Goal: Information Seeking & Learning: Get advice/opinions

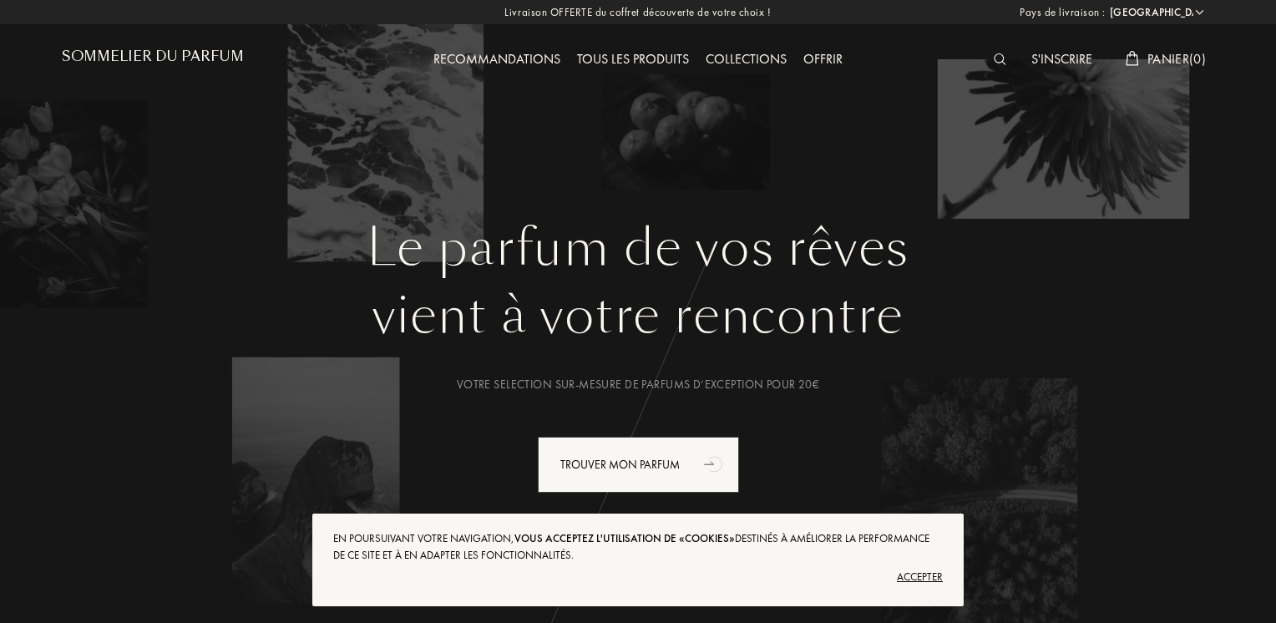
select select "FR"
click at [991, 58] on img at bounding box center [997, 59] width 13 height 12
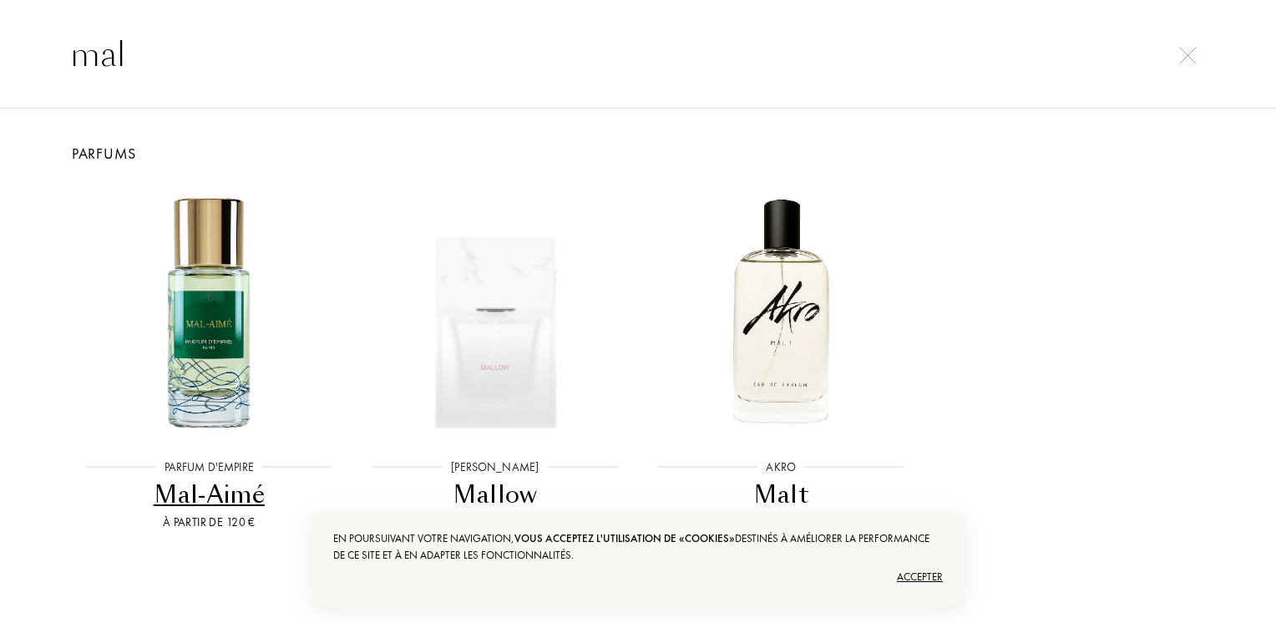
type input "mal"
click at [220, 493] on div "Mal-Aimé" at bounding box center [209, 495] width 273 height 33
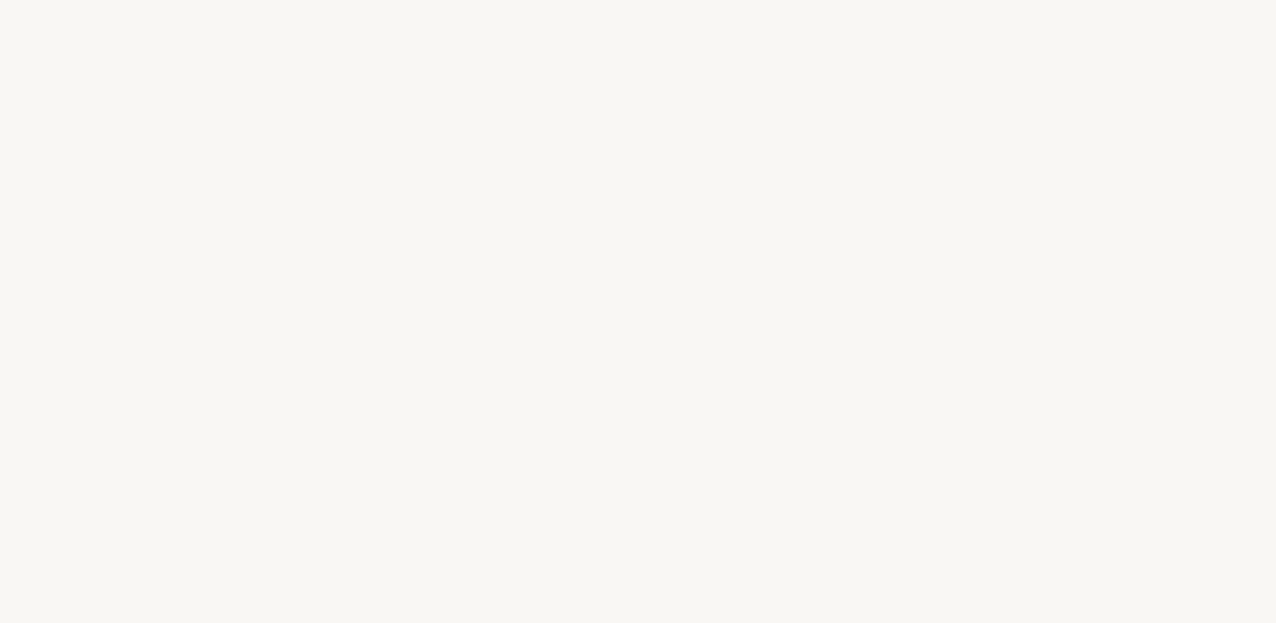
select select "FR"
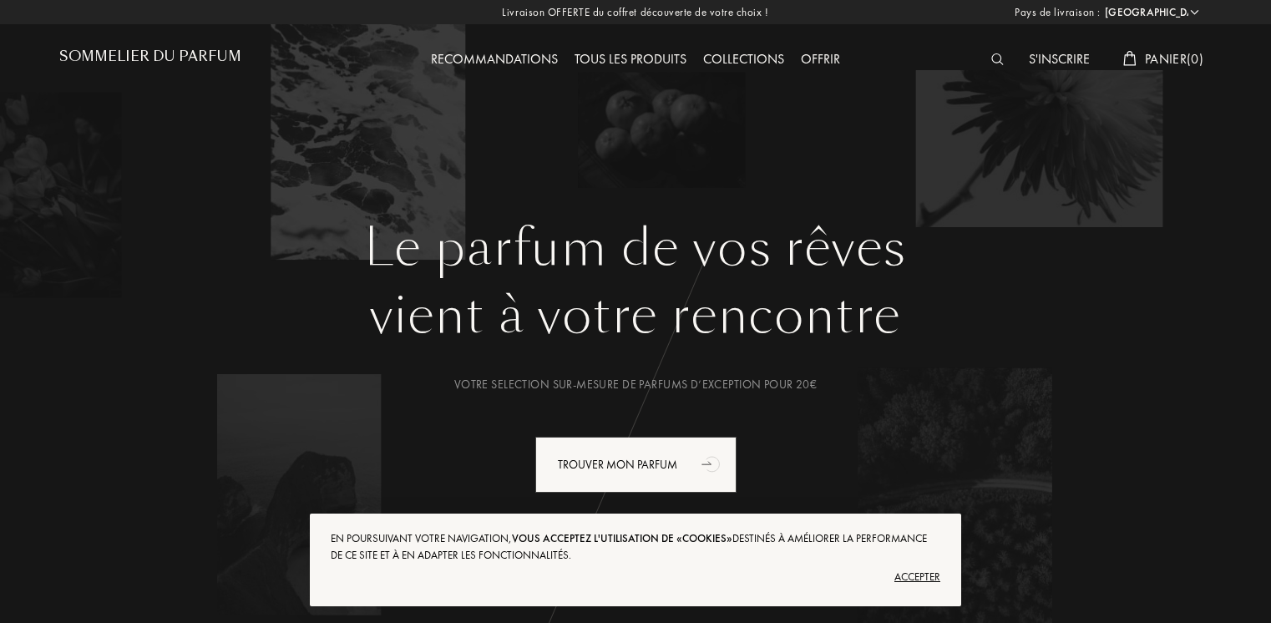
select select "FR"
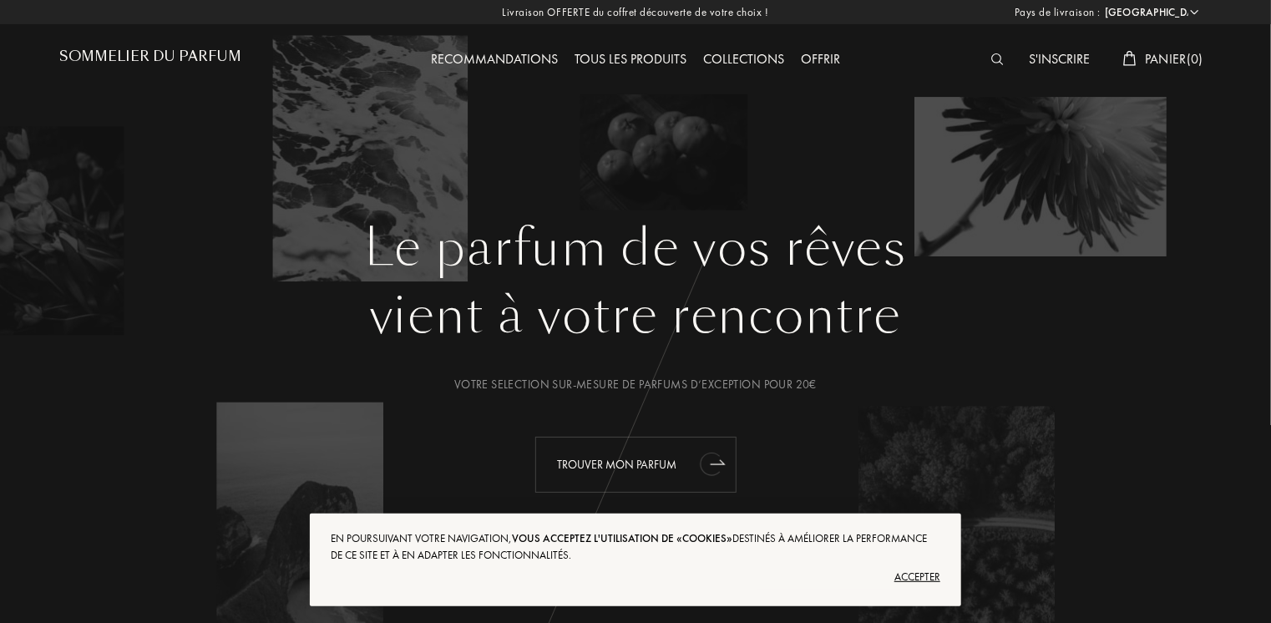
click at [641, 463] on div "Trouver mon parfum" at bounding box center [635, 465] width 201 height 56
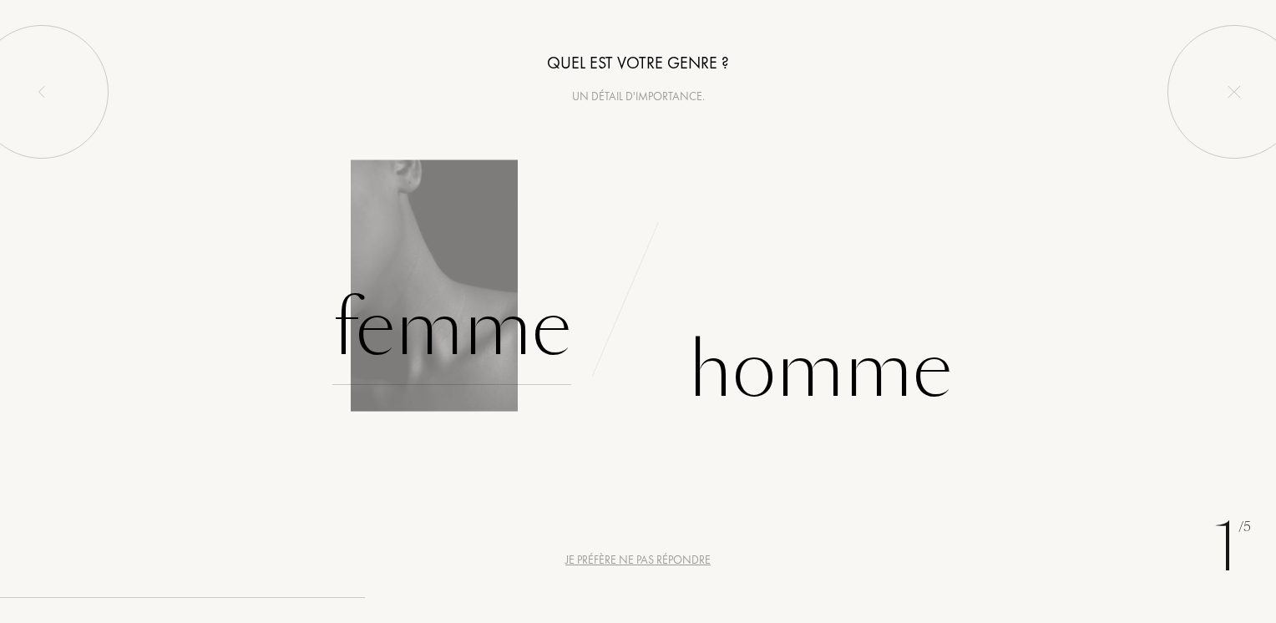
click at [446, 338] on div "Femme" at bounding box center [451, 328] width 239 height 113
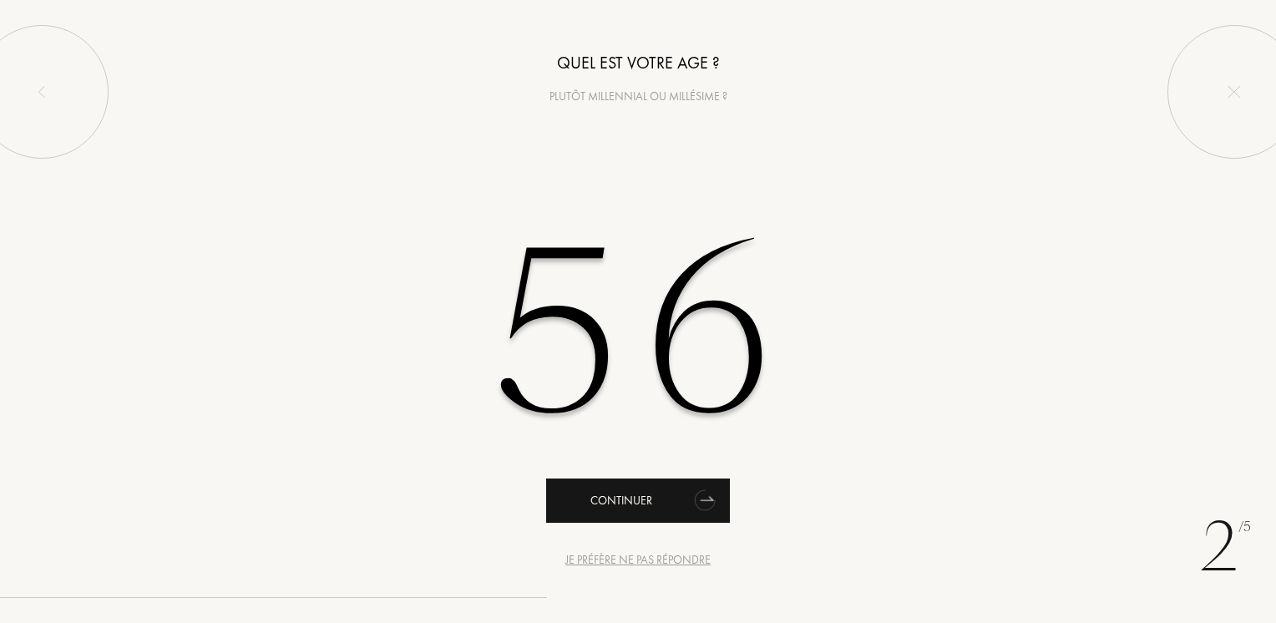
type input "56"
click at [631, 503] on div "Continuer" at bounding box center [638, 501] width 184 height 44
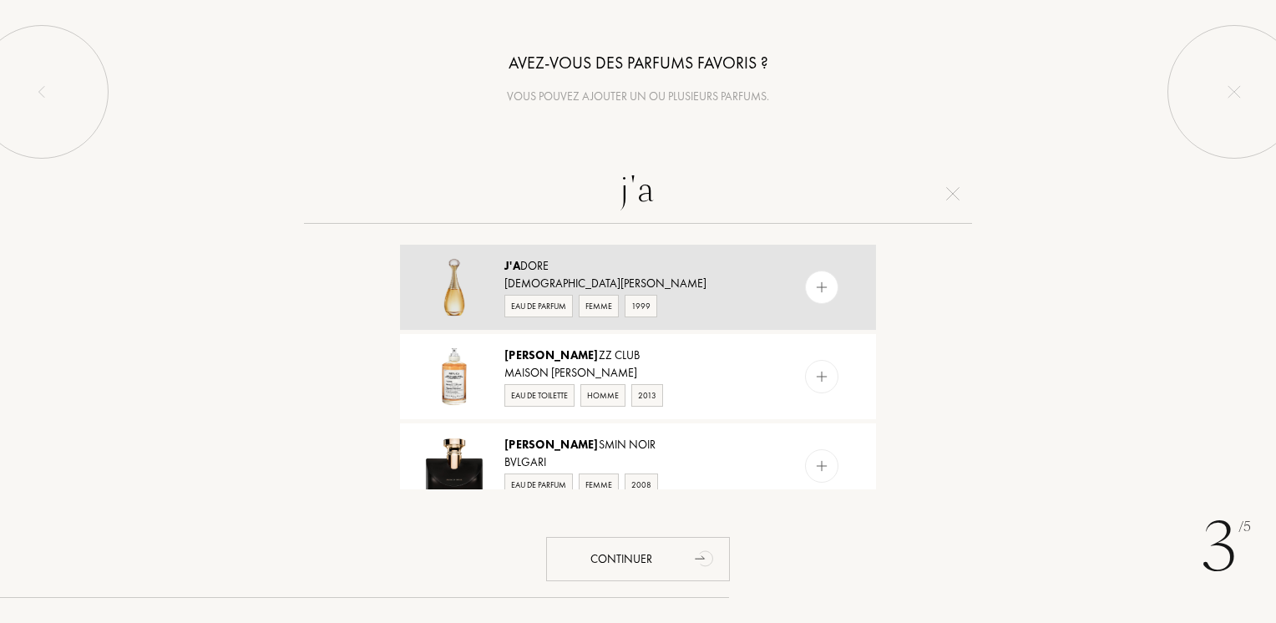
type input "j'a"
click at [822, 290] on img at bounding box center [822, 288] width 16 height 16
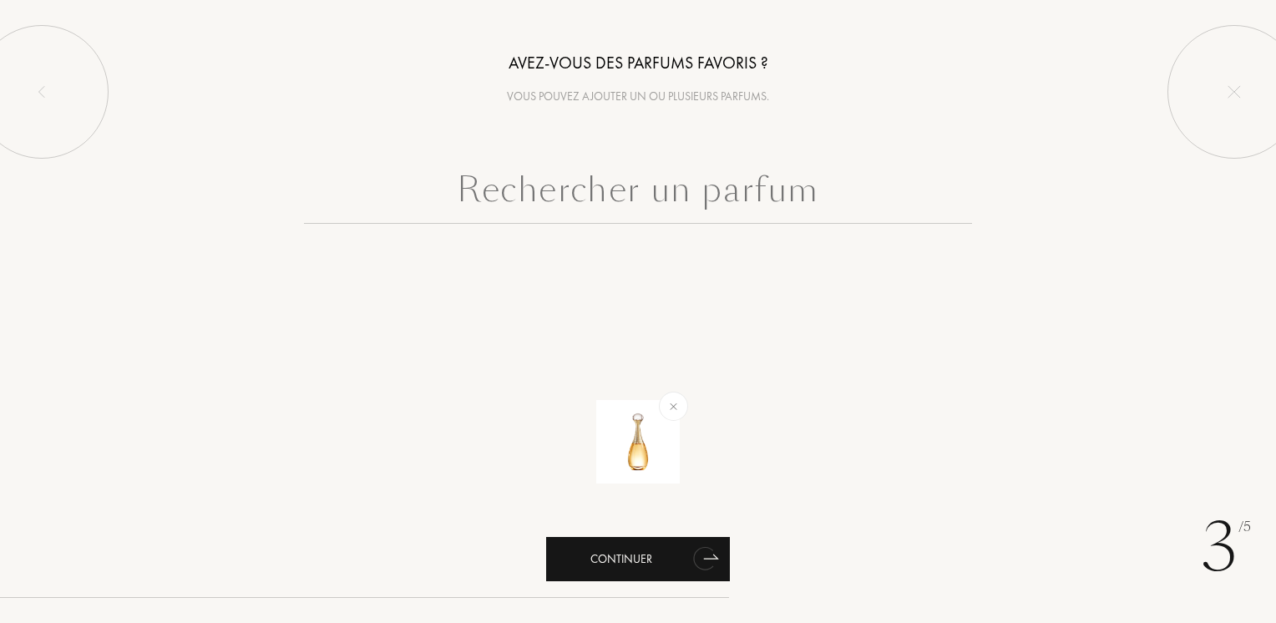
click at [625, 555] on div "Continuer" at bounding box center [638, 559] width 184 height 44
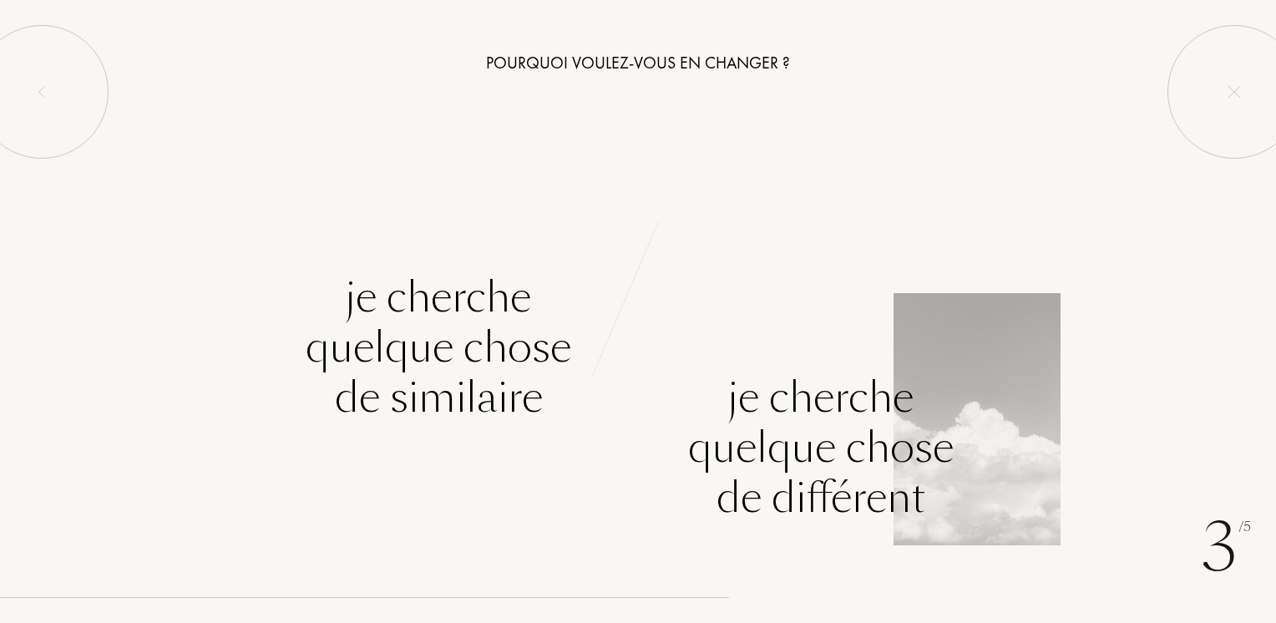
click at [804, 468] on div "Je cherche quelque chose de différent" at bounding box center [821, 447] width 266 height 150
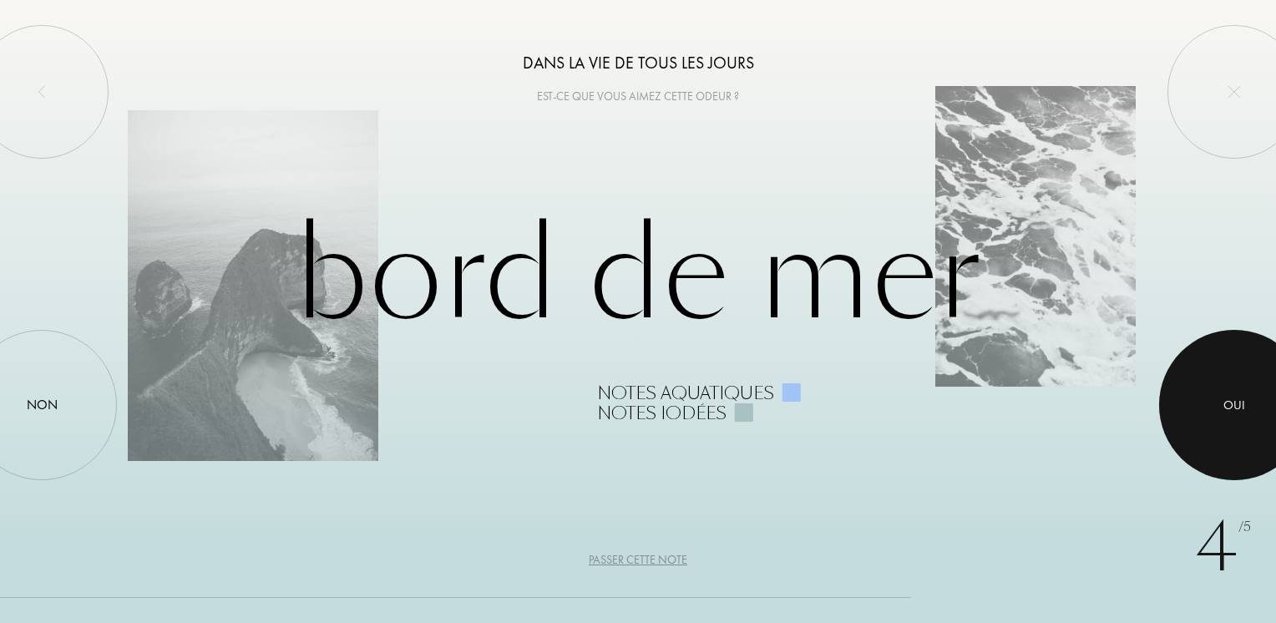
click at [1218, 405] on div at bounding box center [1234, 405] width 150 height 150
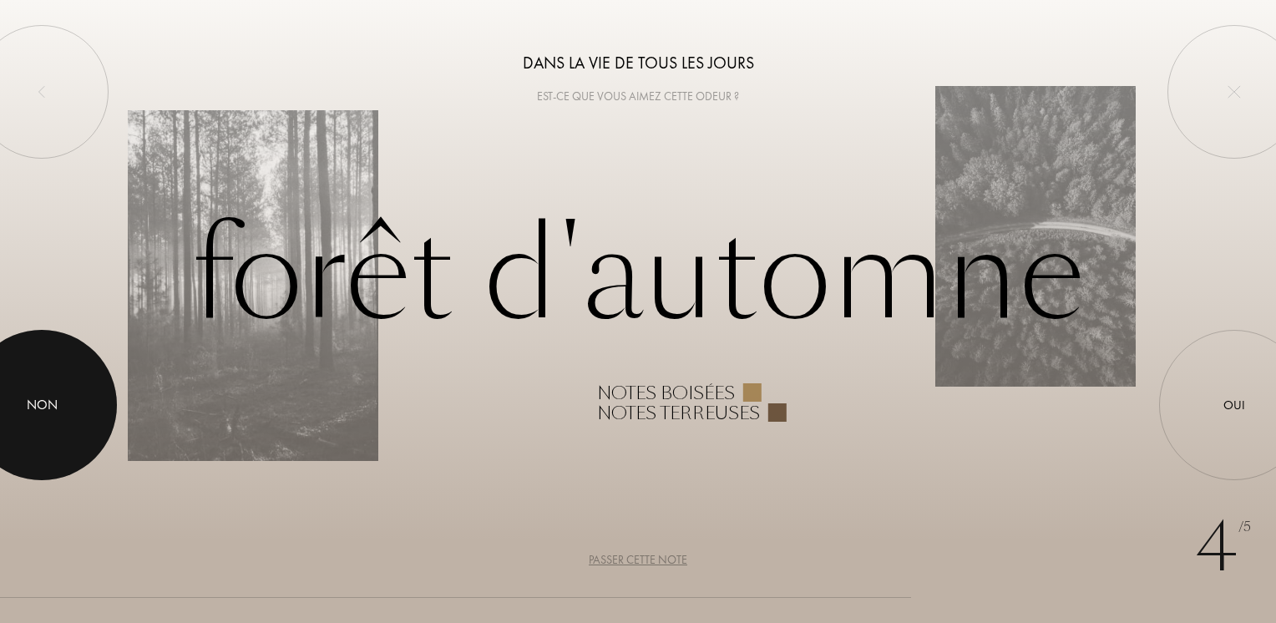
click at [56, 403] on div "Non" at bounding box center [42, 405] width 31 height 20
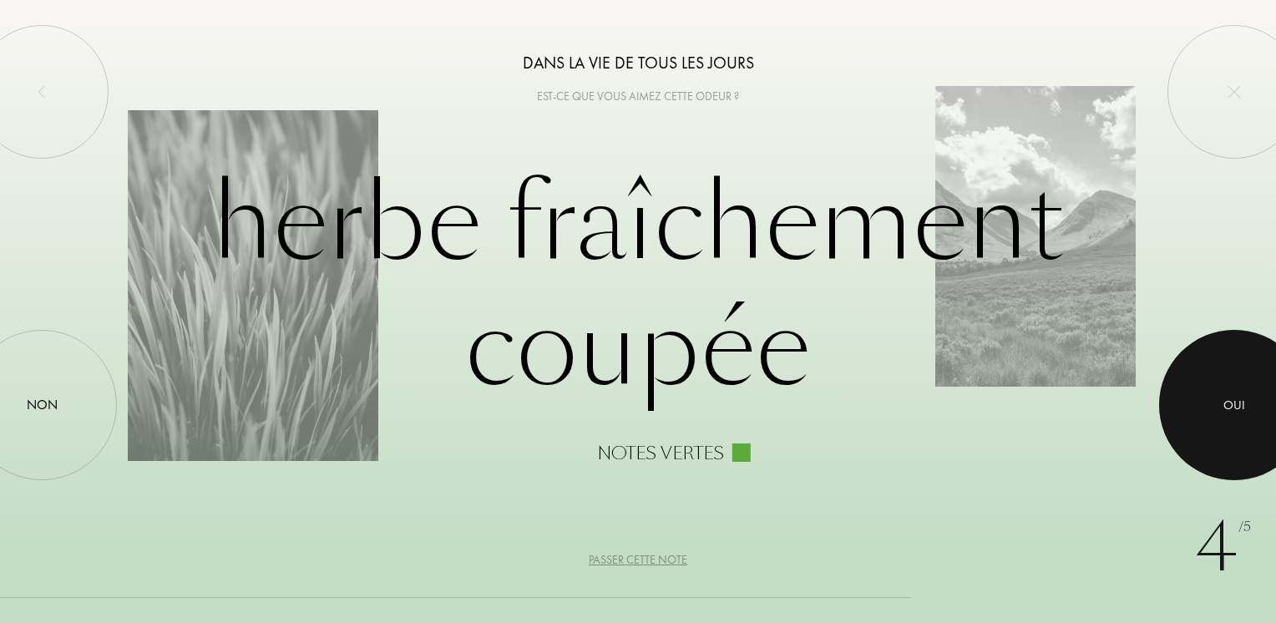
click at [1229, 412] on div "Oui" at bounding box center [1234, 405] width 22 height 19
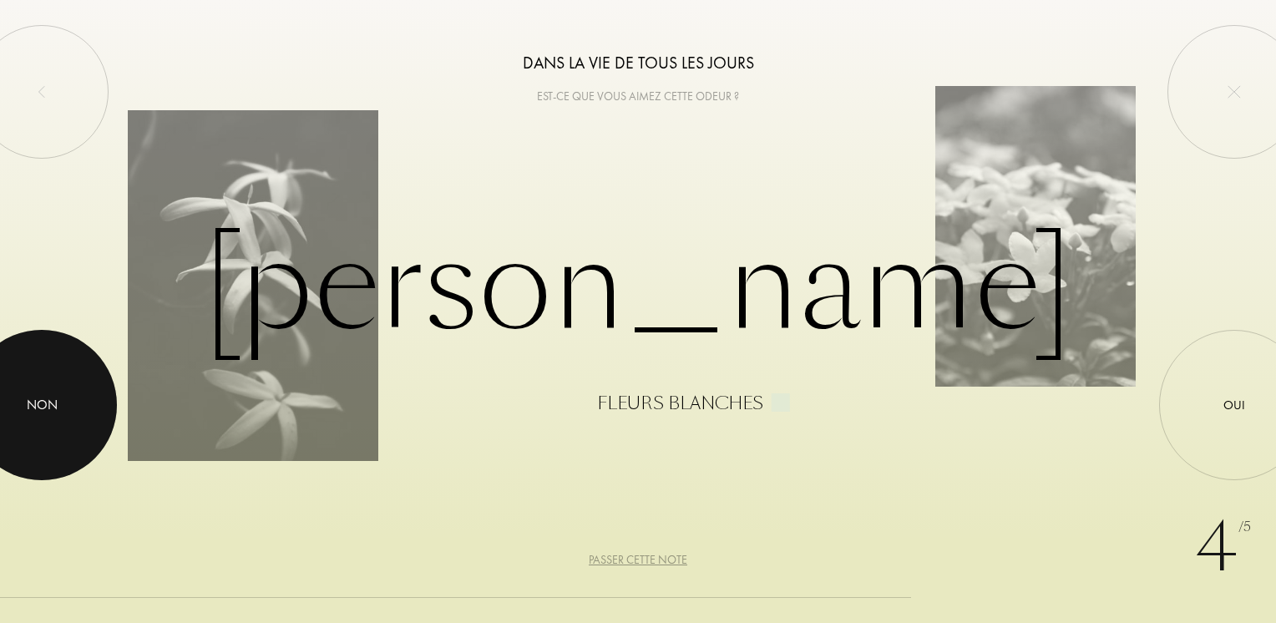
click at [39, 404] on div "Non" at bounding box center [42, 405] width 31 height 20
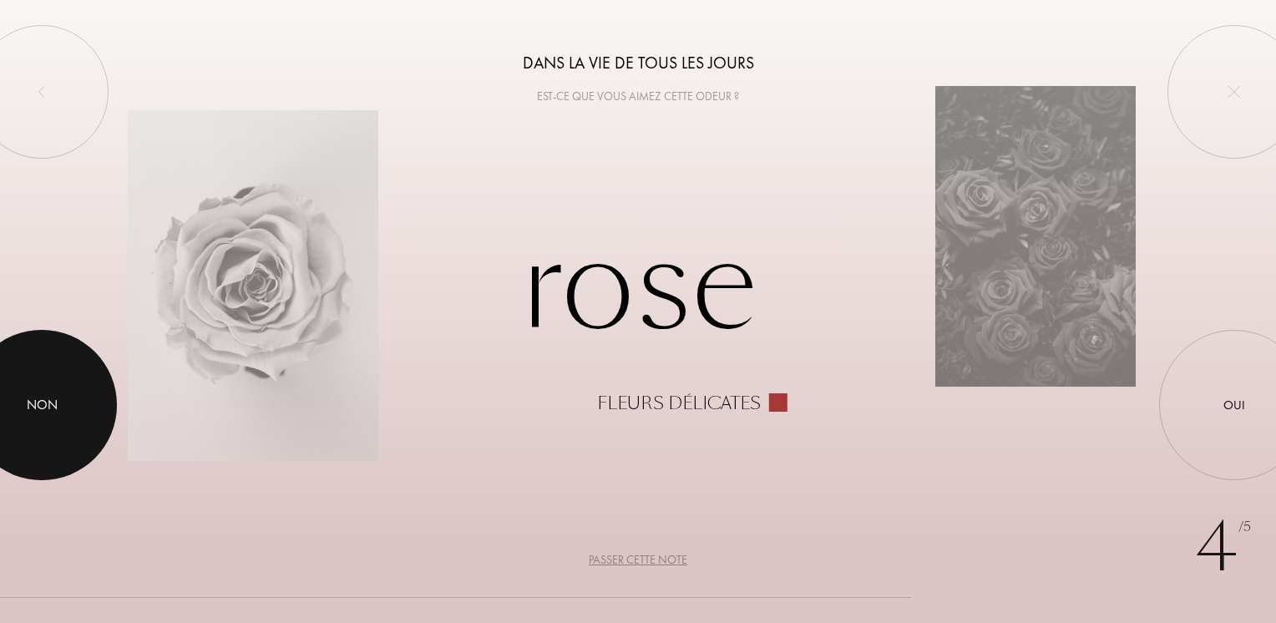
click at [39, 404] on div "Non" at bounding box center [42, 405] width 31 height 20
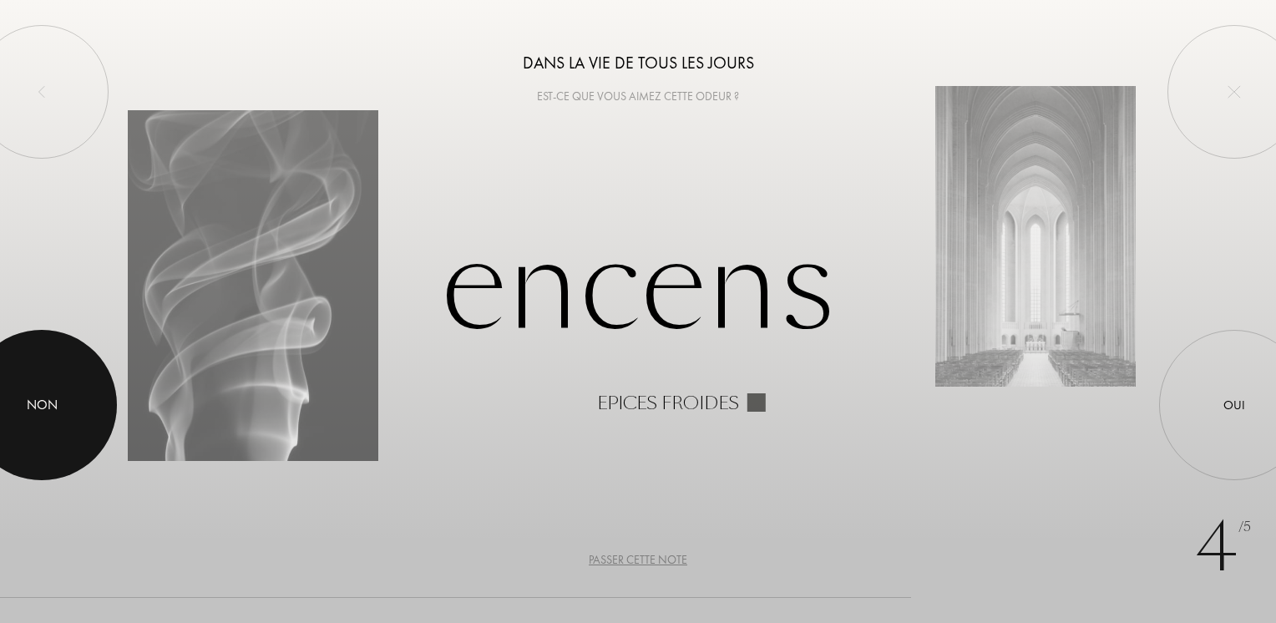
click at [39, 404] on div "Non" at bounding box center [42, 405] width 31 height 20
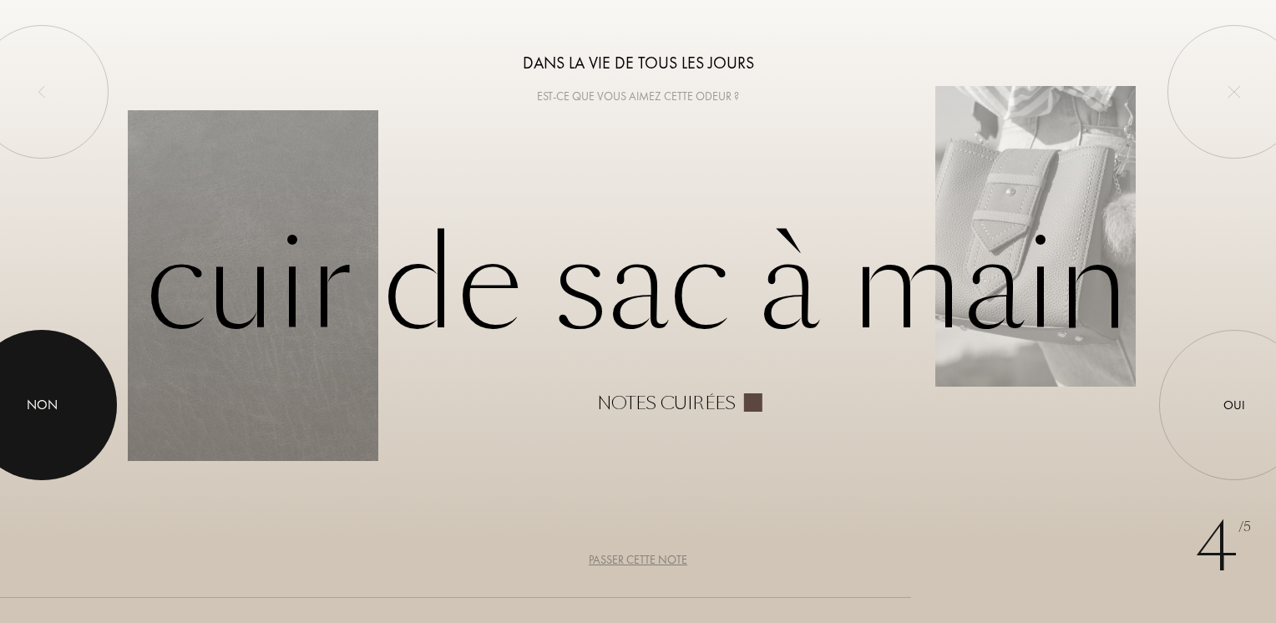
click at [38, 404] on div "Non" at bounding box center [42, 405] width 31 height 20
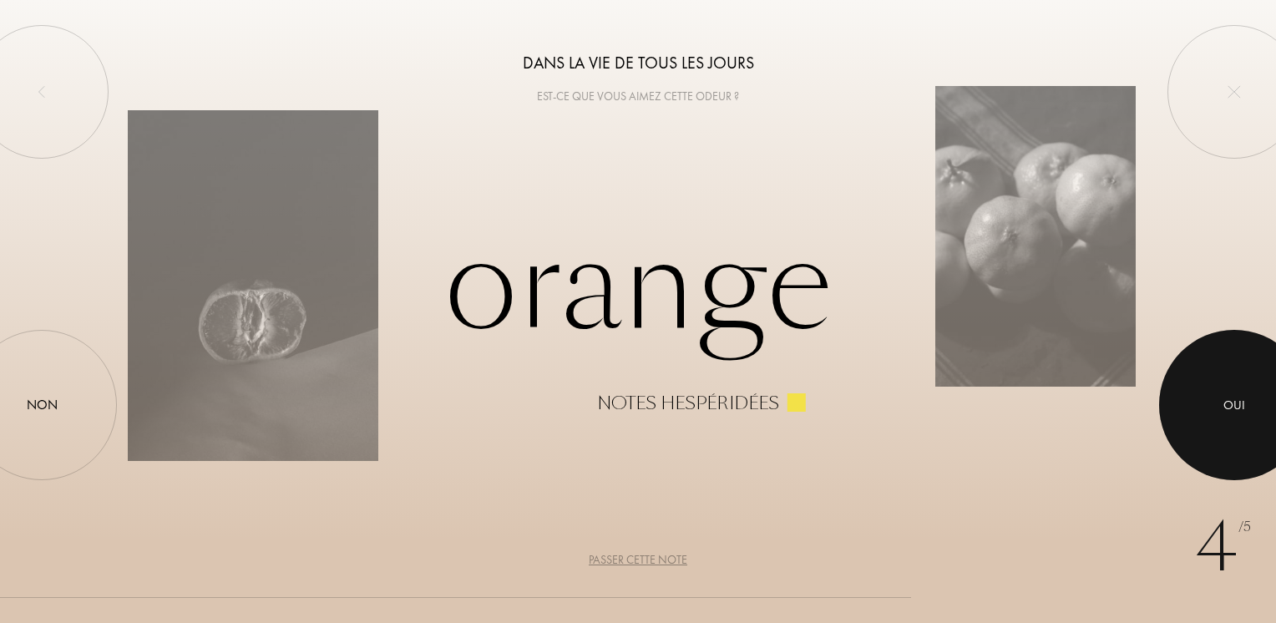
click at [1241, 406] on div "Oui" at bounding box center [1234, 405] width 22 height 19
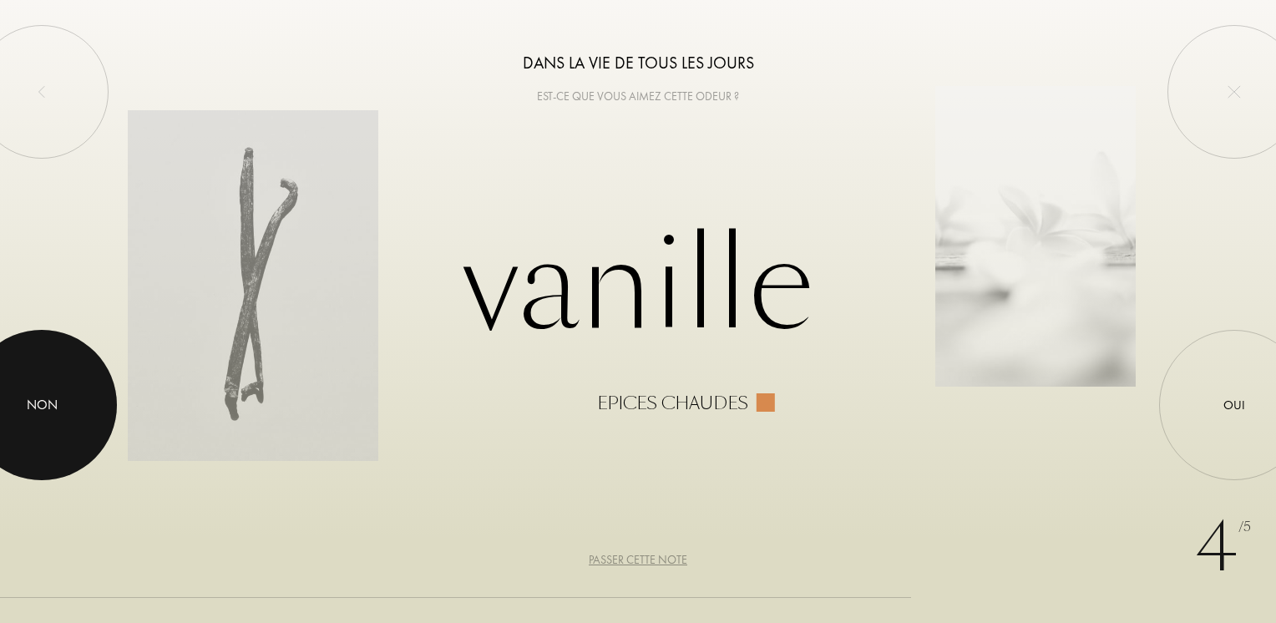
click at [43, 406] on div "Non" at bounding box center [42, 405] width 31 height 20
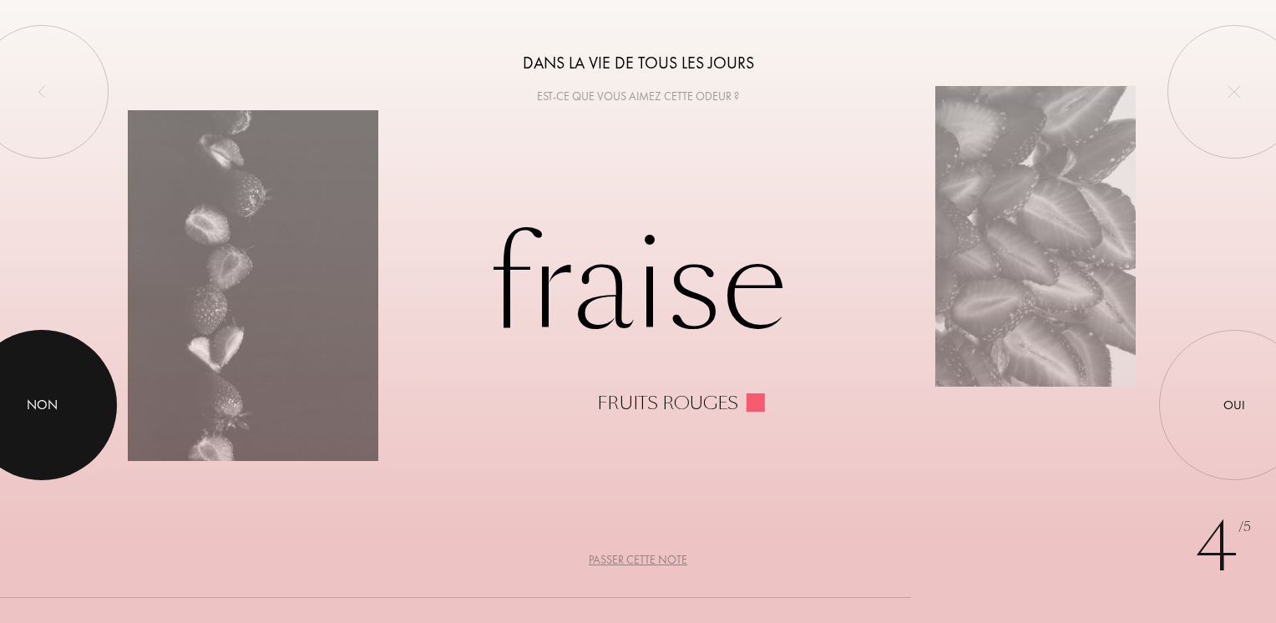
click at [43, 406] on div "Non" at bounding box center [42, 405] width 31 height 20
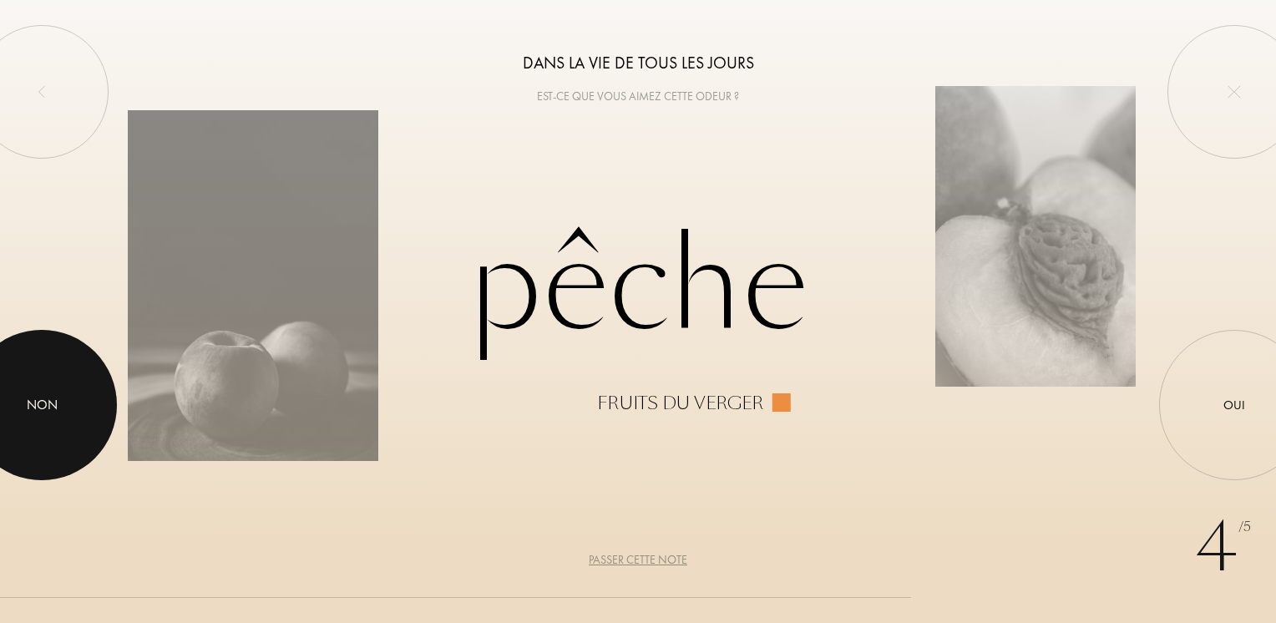
click at [43, 406] on div "Non" at bounding box center [42, 405] width 31 height 20
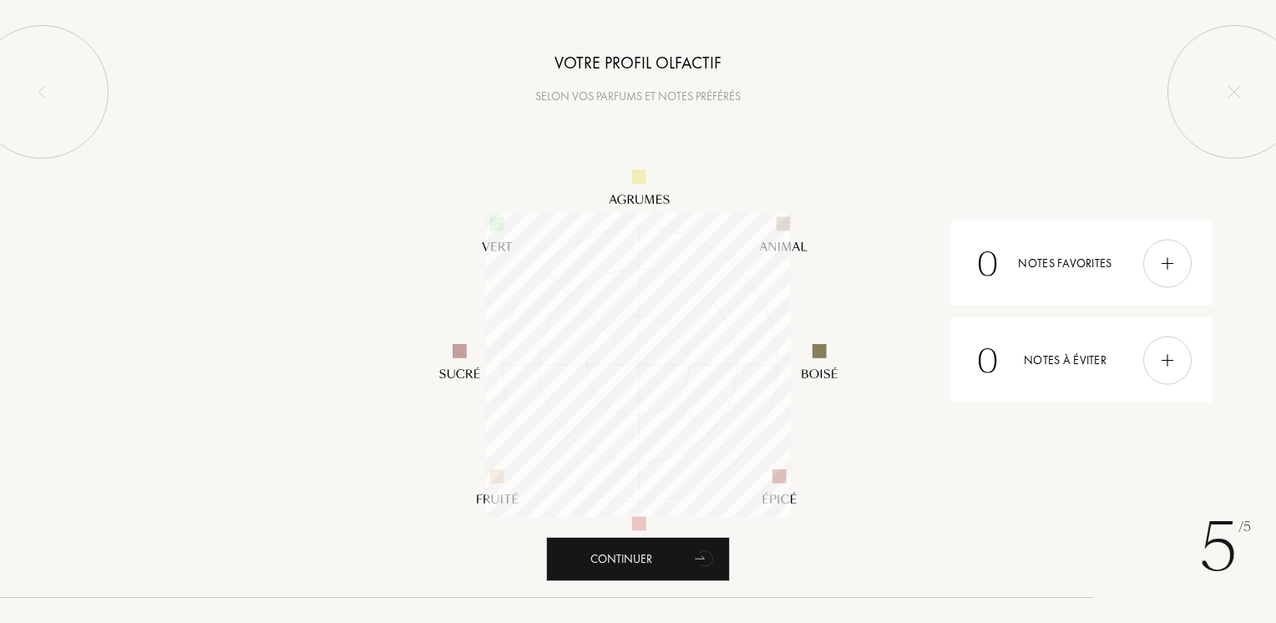
scroll to position [305, 305]
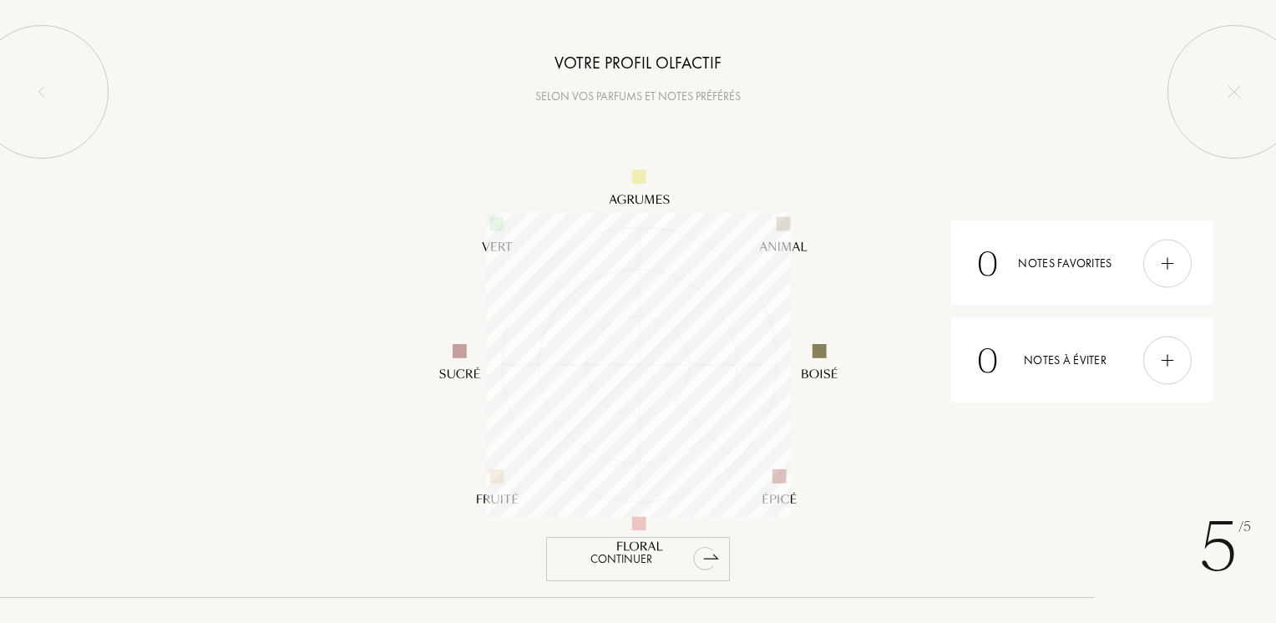
click at [623, 557] on div "Continuer" at bounding box center [638, 559] width 184 height 44
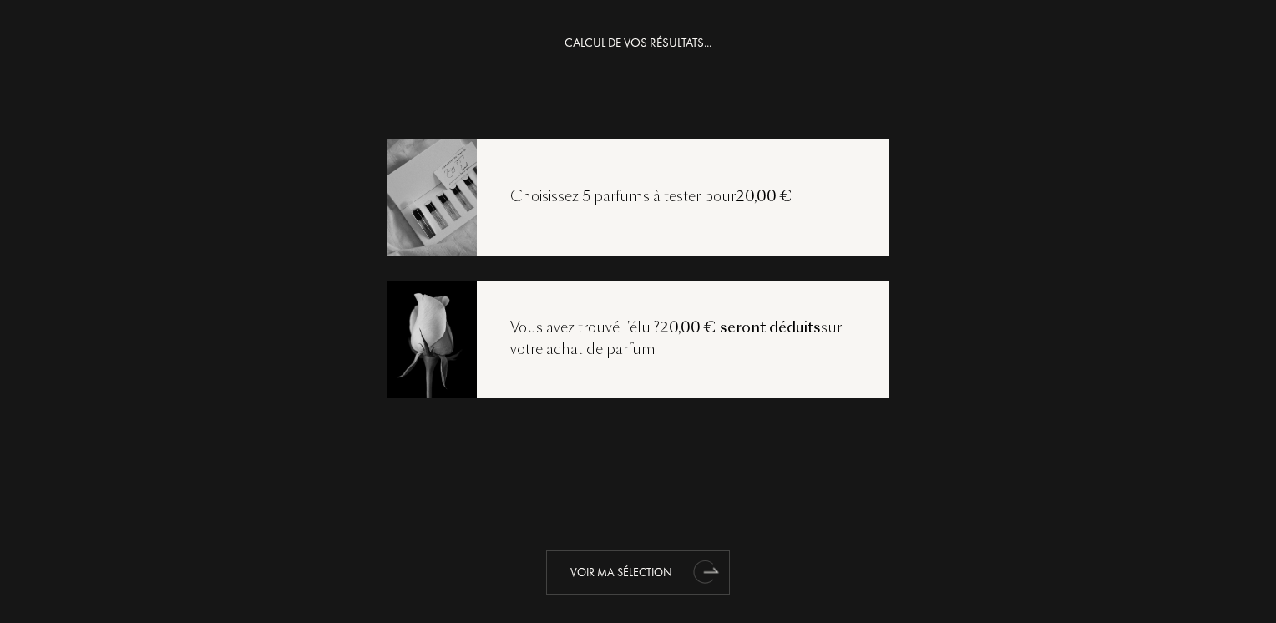
click at [612, 570] on div "Voir ma sélection" at bounding box center [638, 572] width 184 height 44
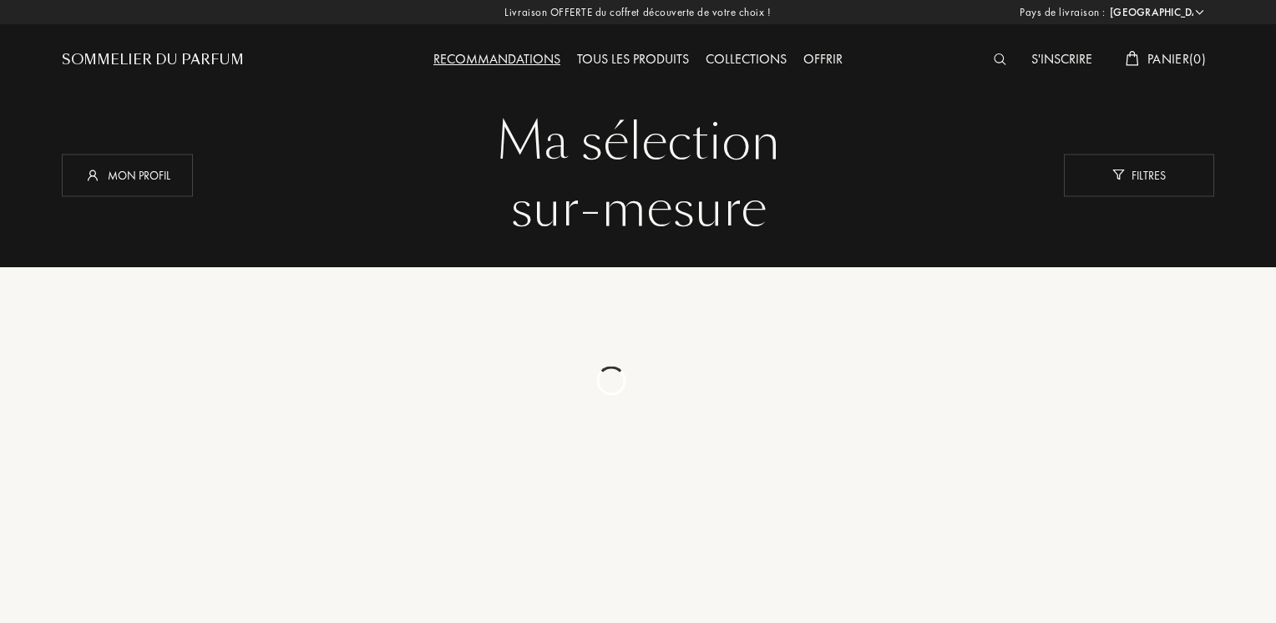
select select "FR"
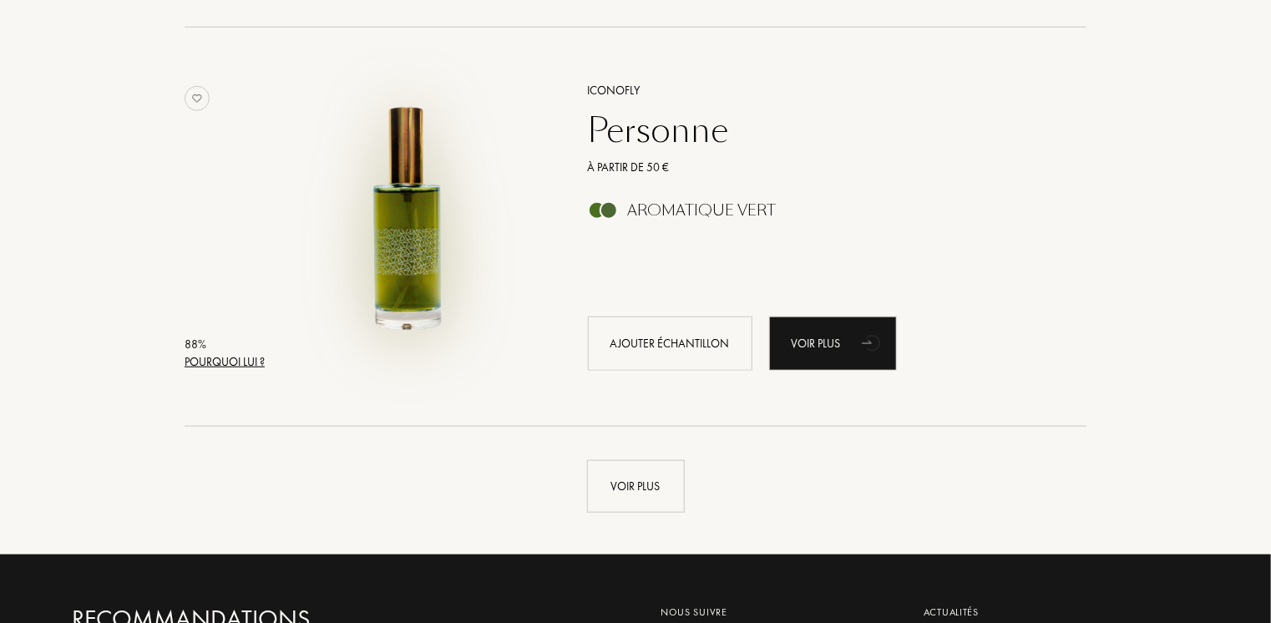
scroll to position [3925, 0]
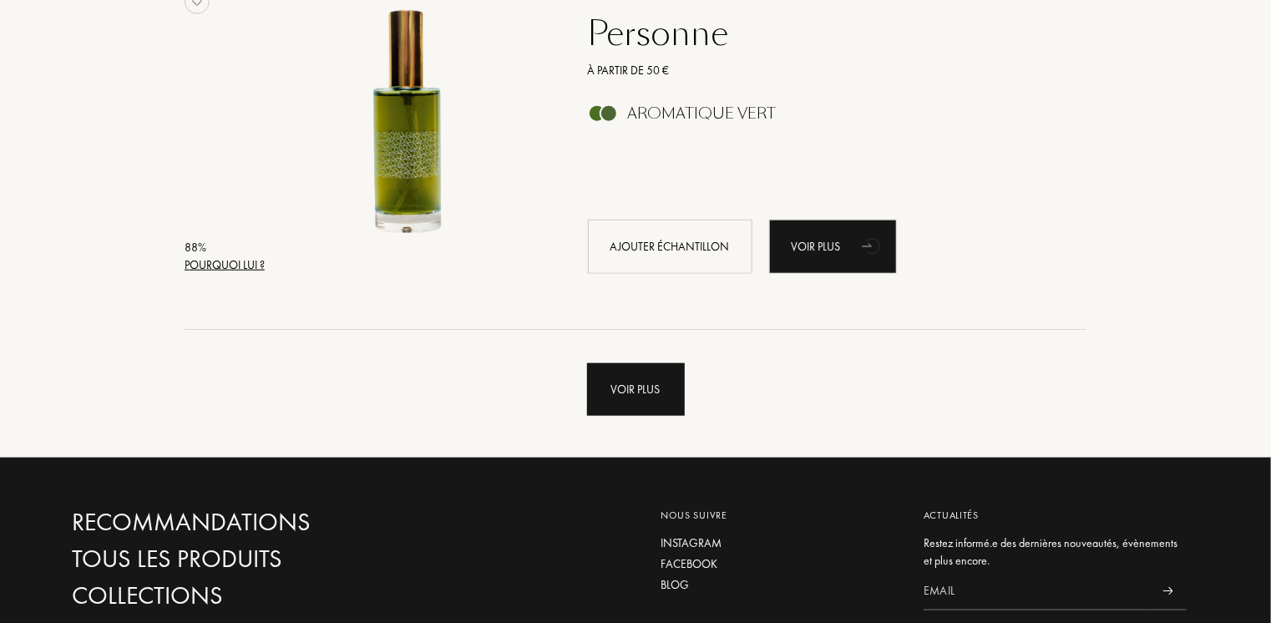
click at [622, 384] on div "Voir plus" at bounding box center [636, 389] width 98 height 53
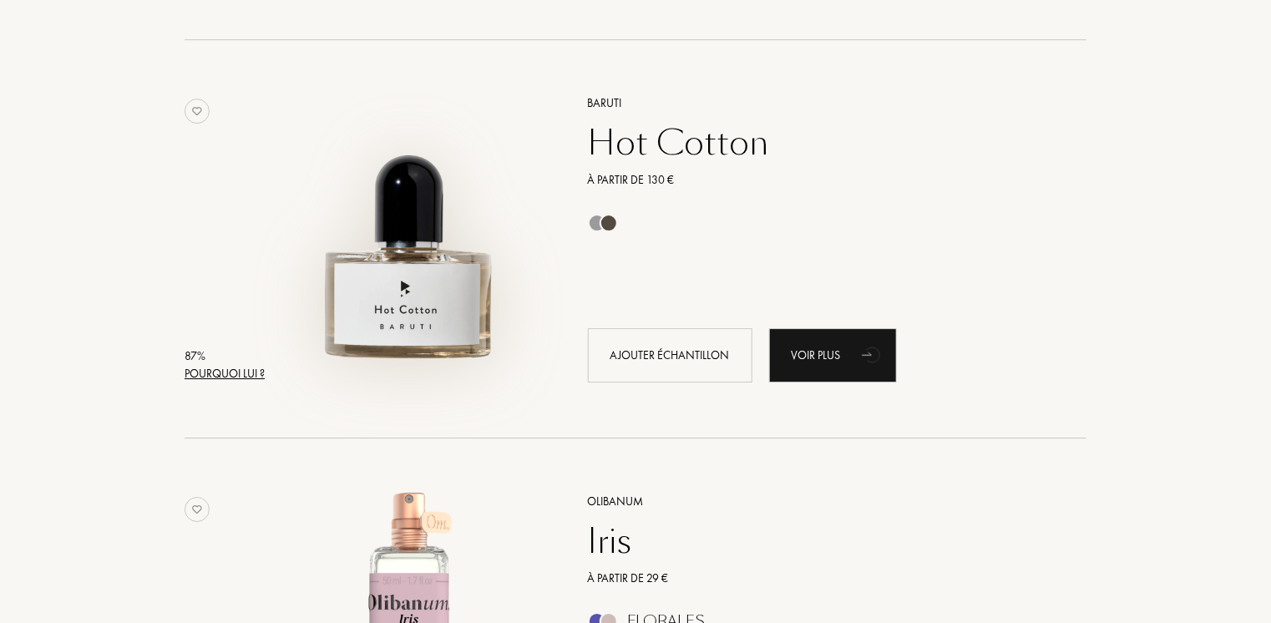
scroll to position [5595, 0]
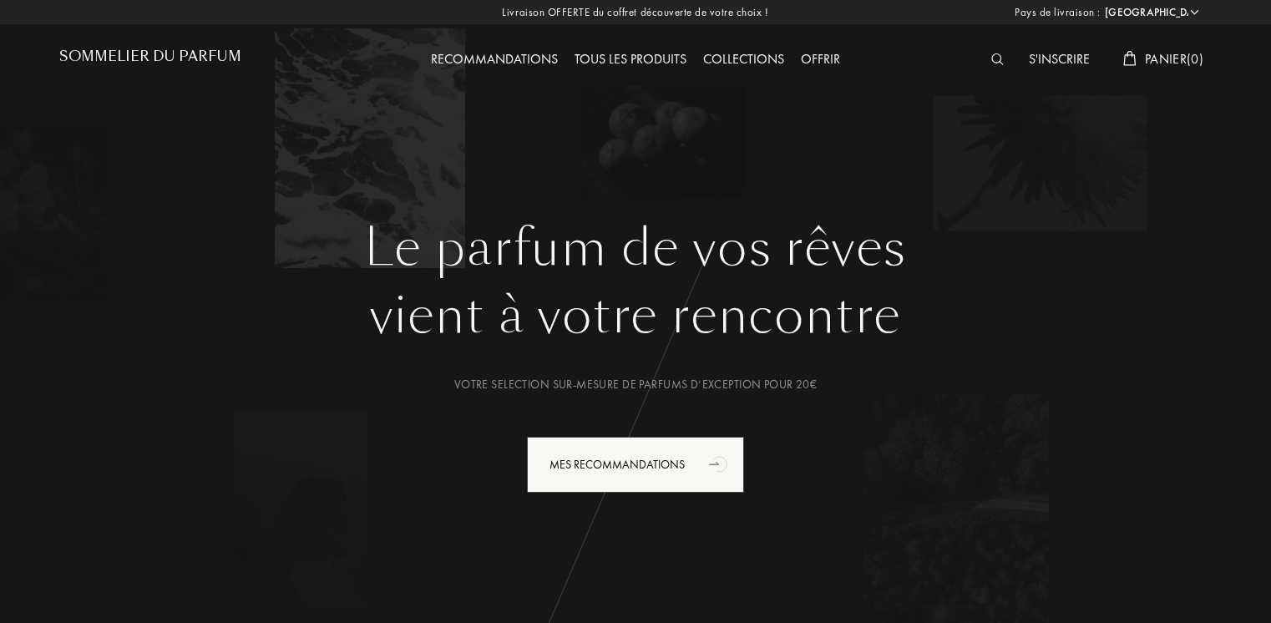
select select "FR"
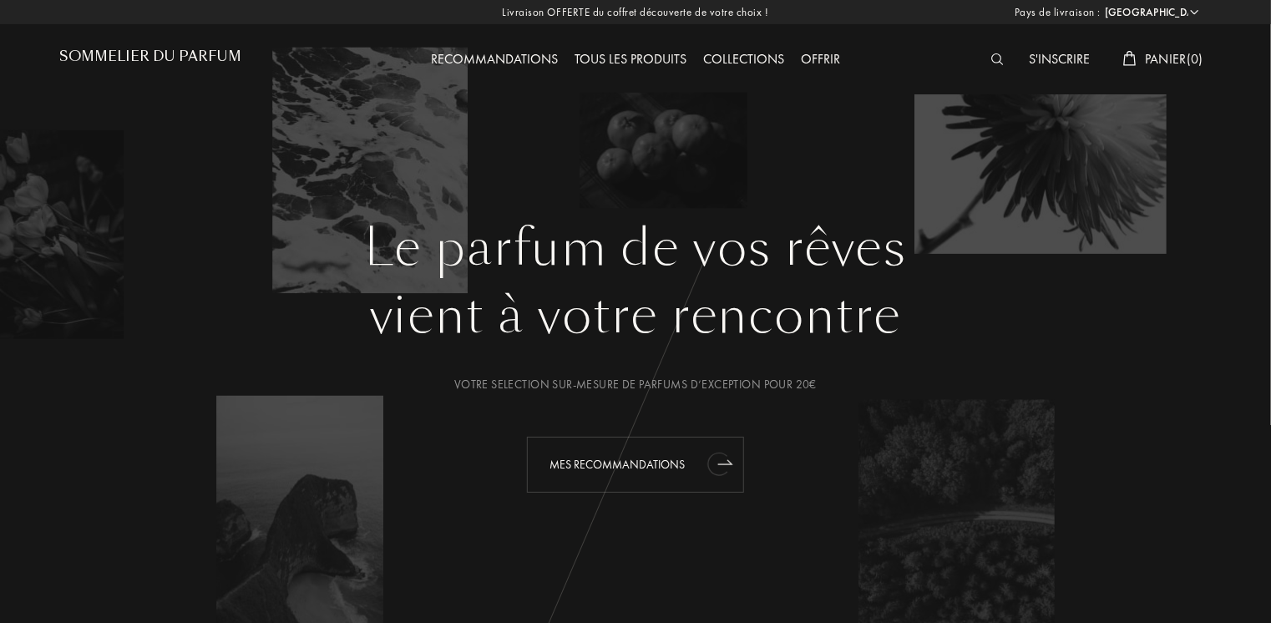
click at [642, 462] on div "Mes Recommandations" at bounding box center [635, 465] width 217 height 56
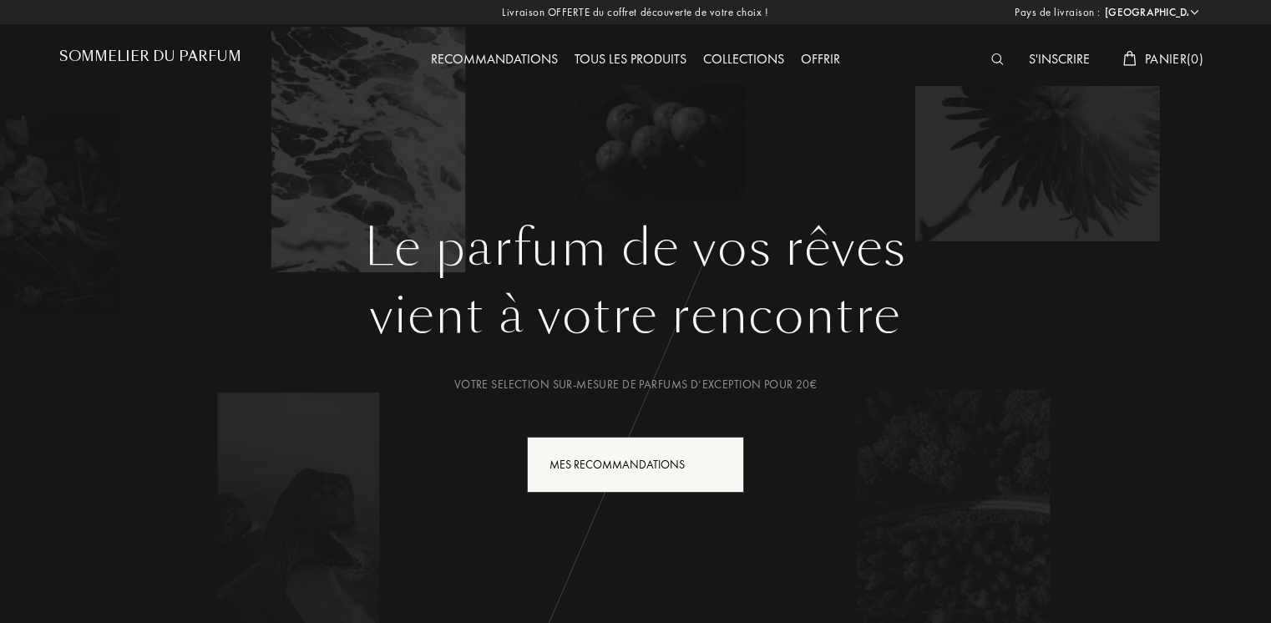
select select "FR"
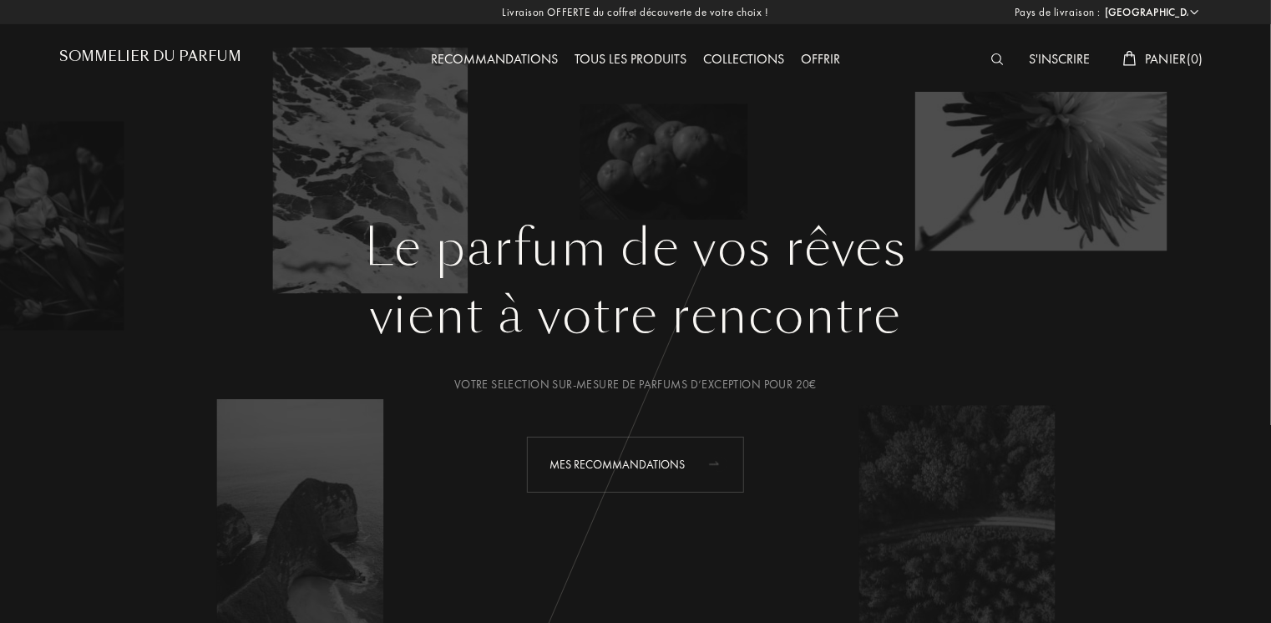
click at [648, 463] on div "Mes Recommandations" at bounding box center [635, 465] width 217 height 56
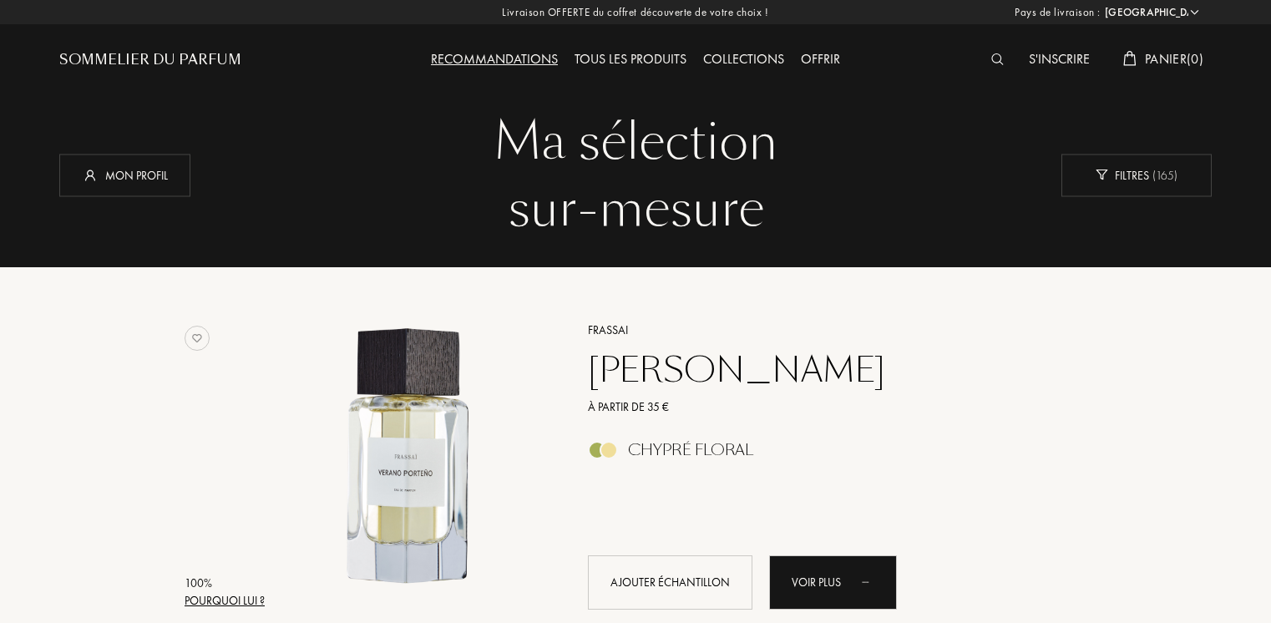
select select "FR"
click at [822, 55] on div "Offrir" at bounding box center [821, 60] width 56 height 22
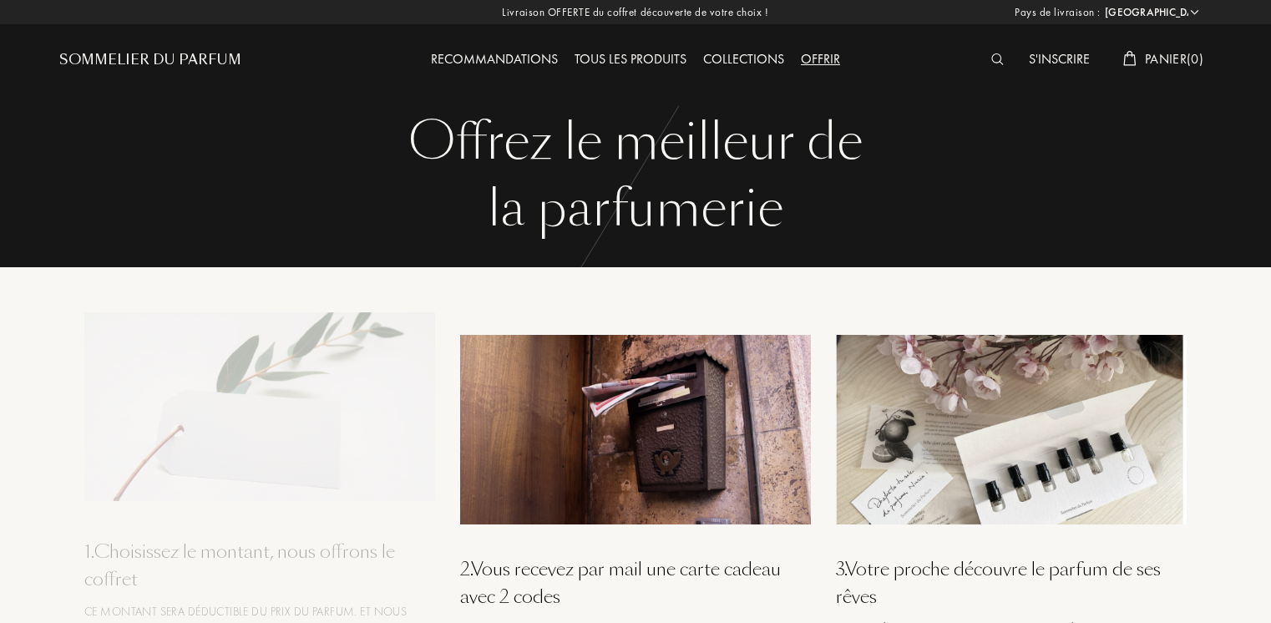
select select "FR"
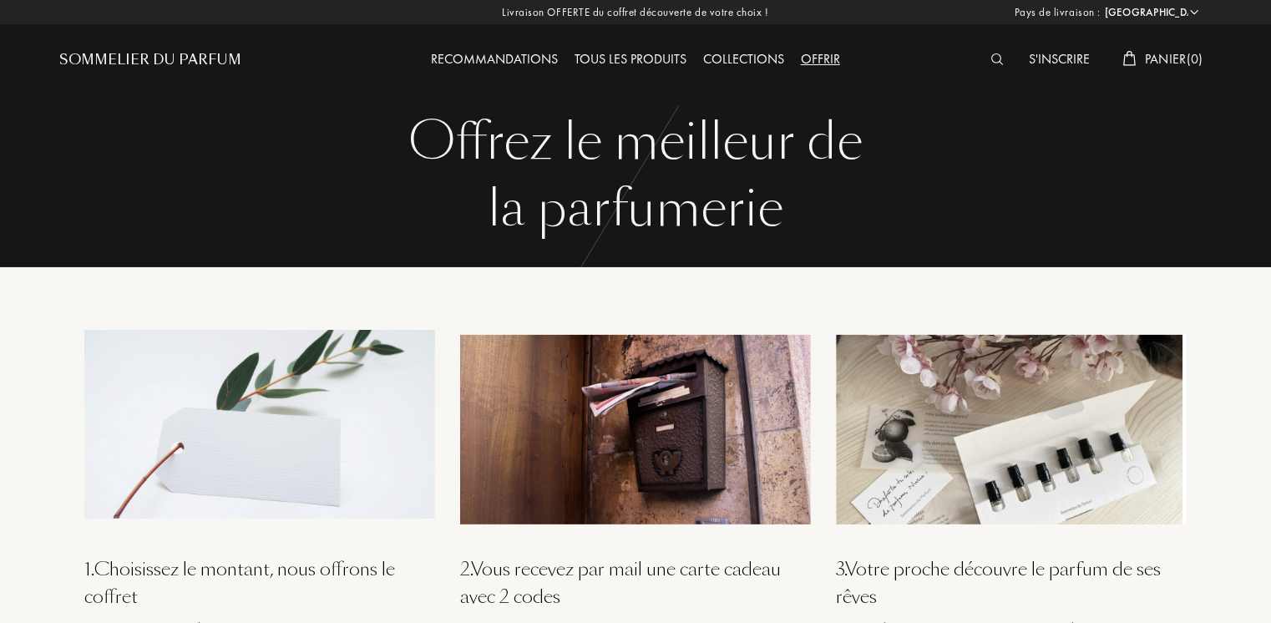
click at [615, 58] on div "Tous les produits" at bounding box center [630, 60] width 129 height 22
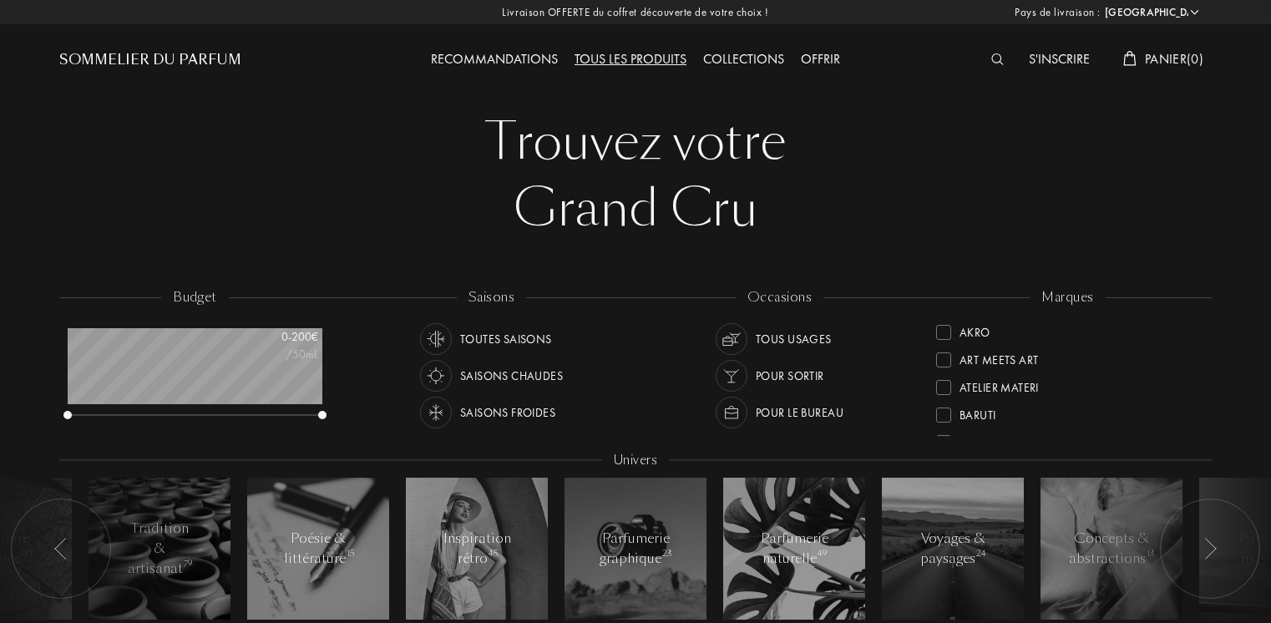
select select "FR"
click at [534, 56] on div "Recommandations" at bounding box center [495, 60] width 144 height 22
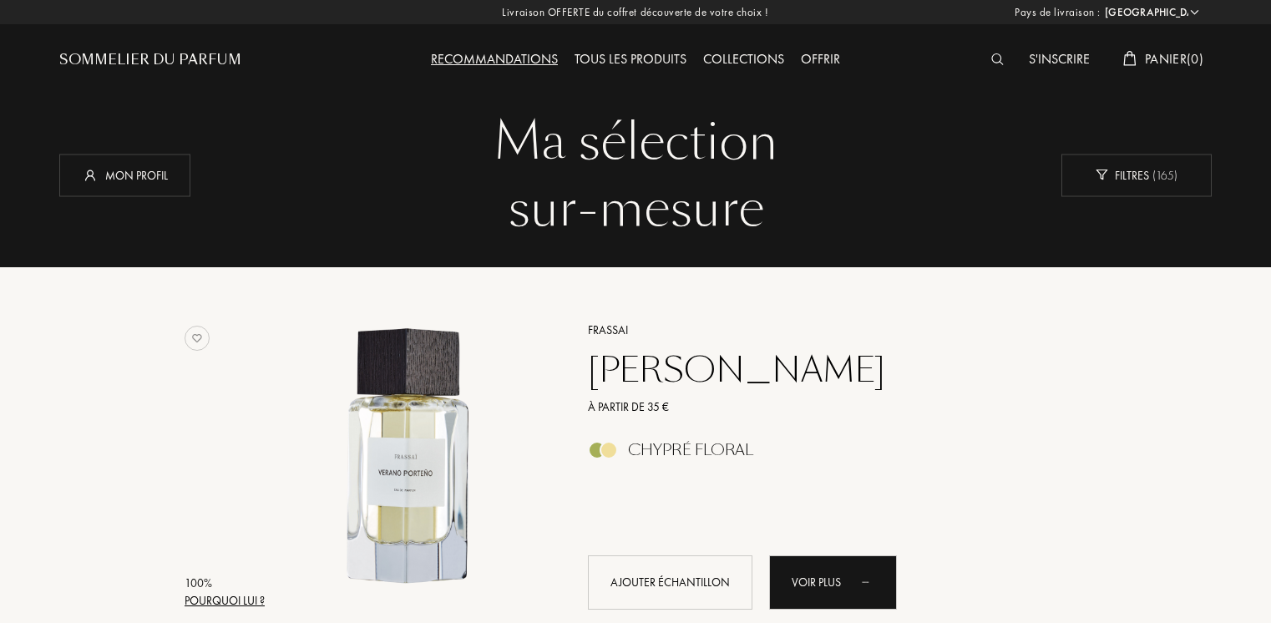
select select "FR"
click at [1125, 174] on div "Filtres ( 165 )" at bounding box center [1136, 175] width 150 height 43
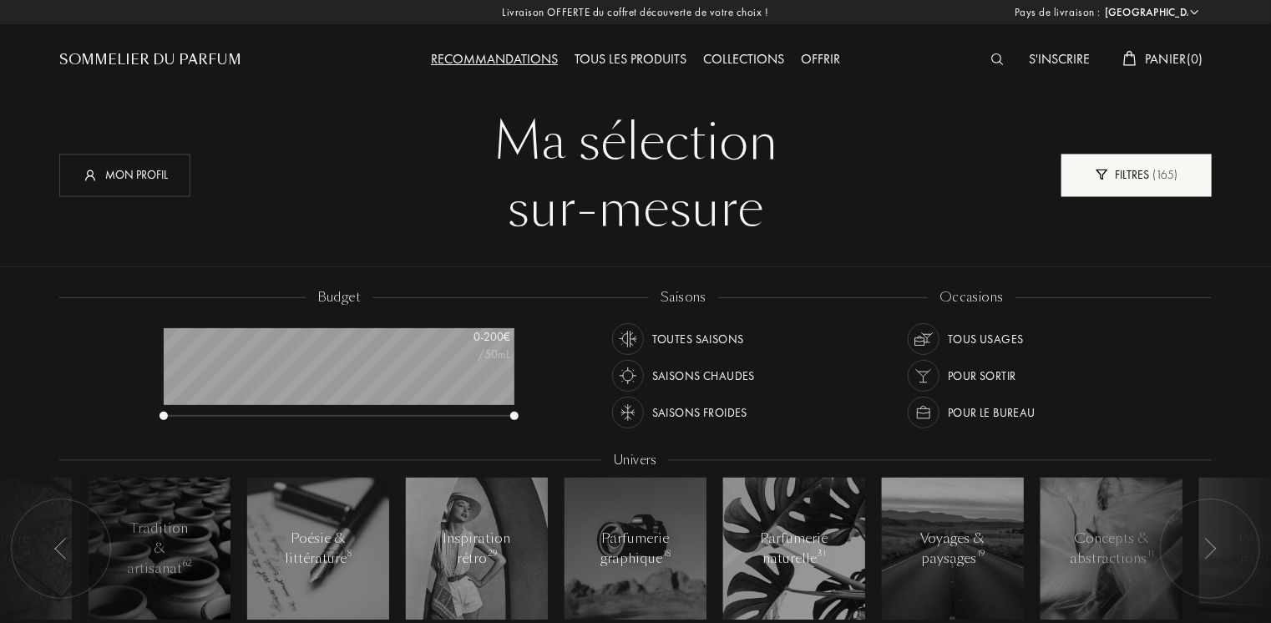
scroll to position [84, 351]
click at [1142, 175] on div "Filtres ( 165 )" at bounding box center [1136, 175] width 150 height 43
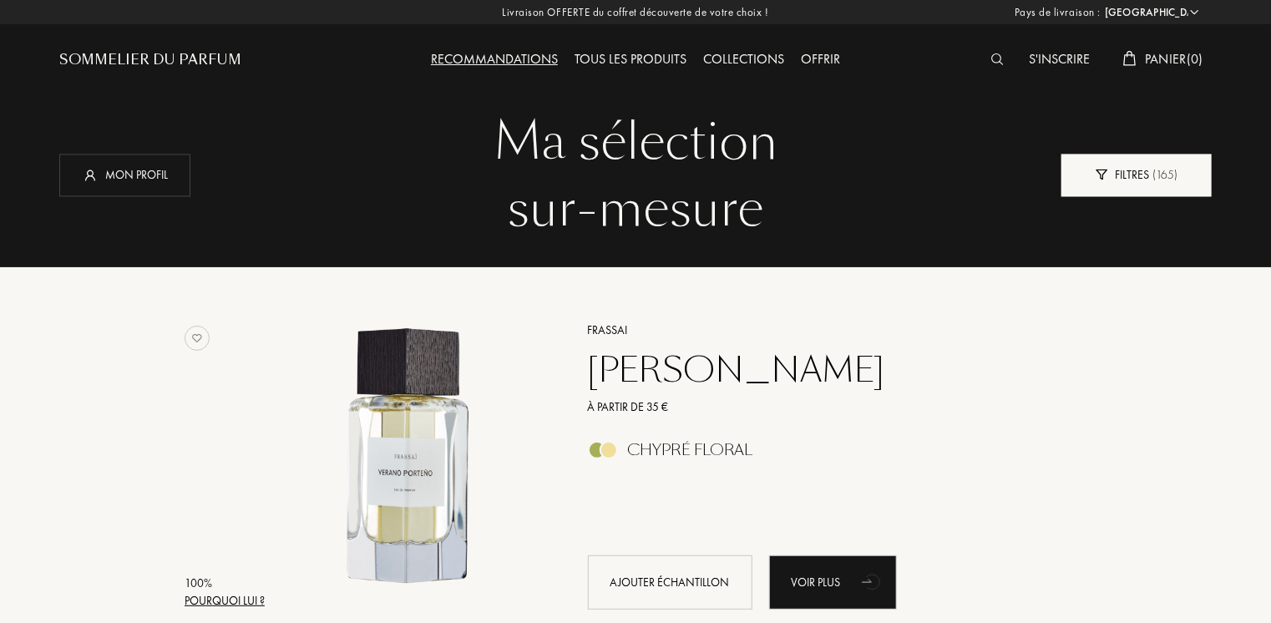
click at [1142, 175] on div "Filtres ( 165 )" at bounding box center [1136, 175] width 150 height 43
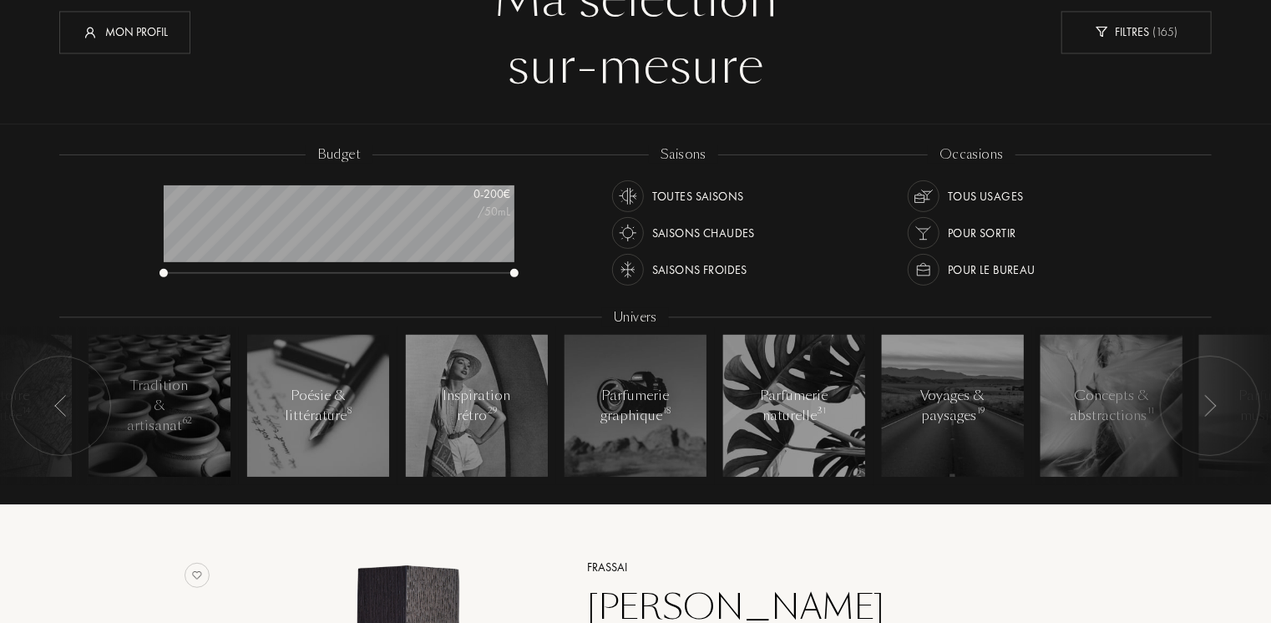
scroll to position [167, 0]
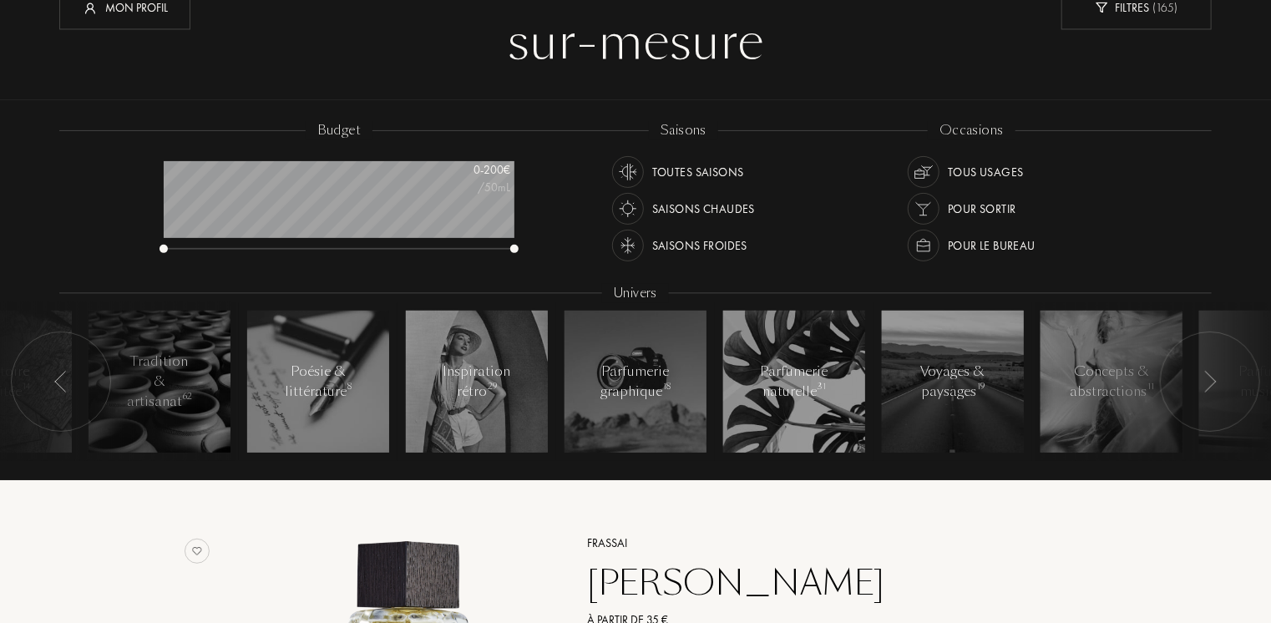
click at [1213, 382] on img at bounding box center [1209, 382] width 13 height 22
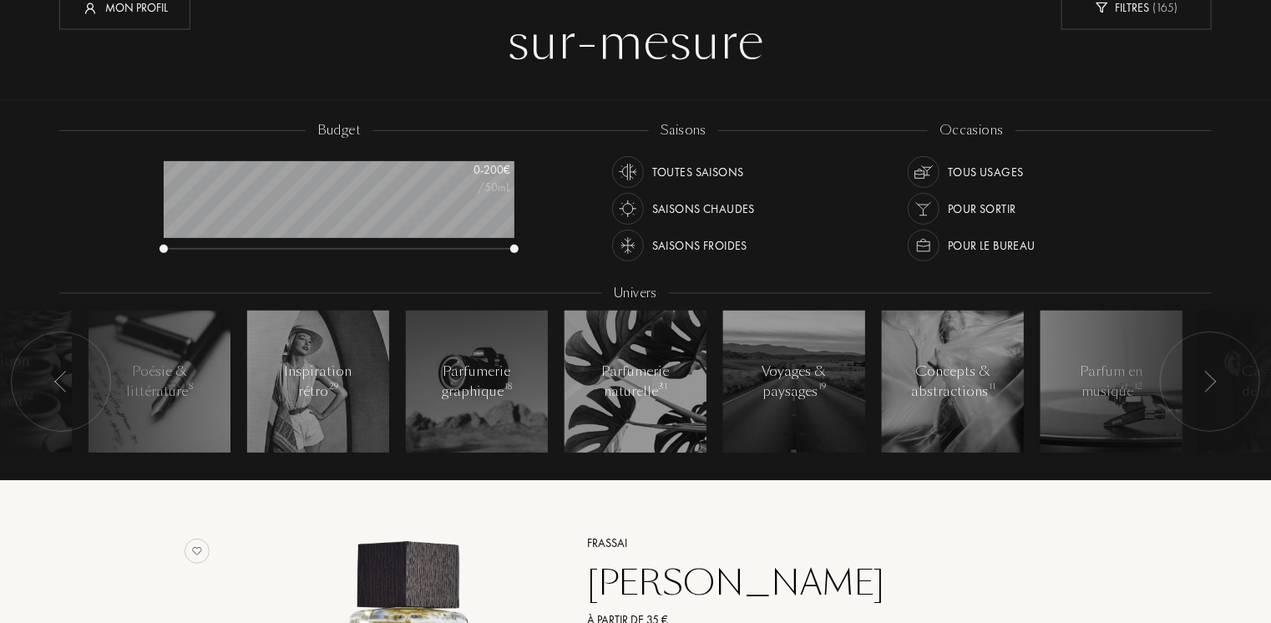
click at [1213, 379] on img at bounding box center [1209, 382] width 13 height 22
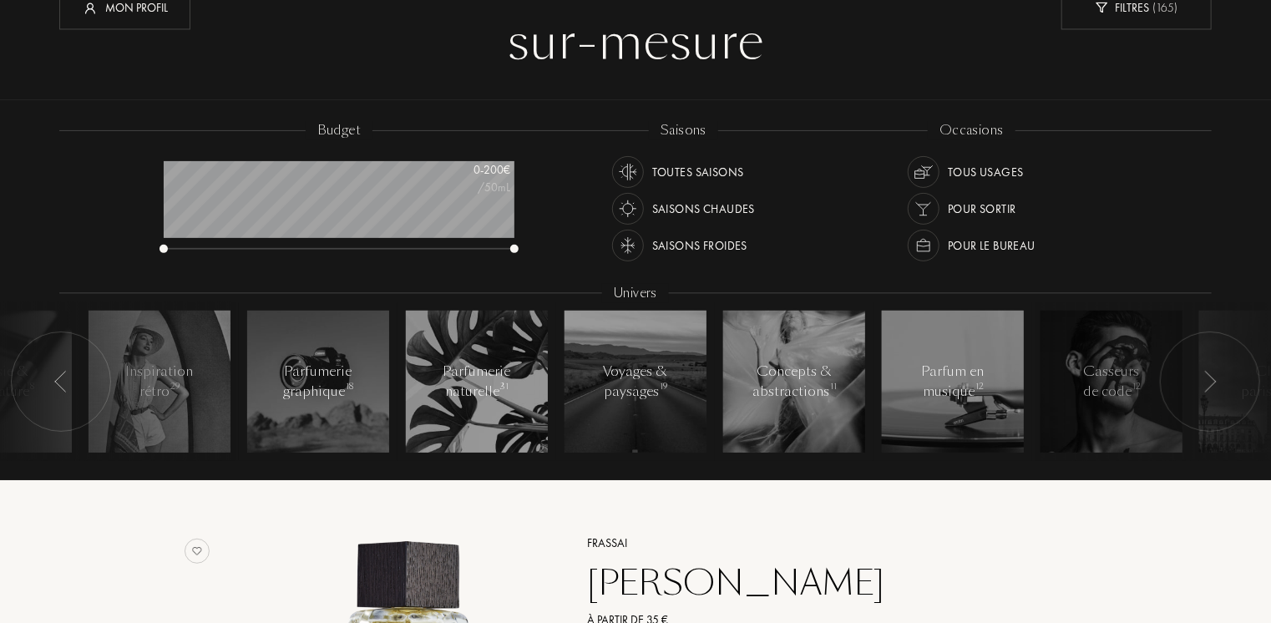
click at [1212, 378] on img at bounding box center [1209, 382] width 13 height 22
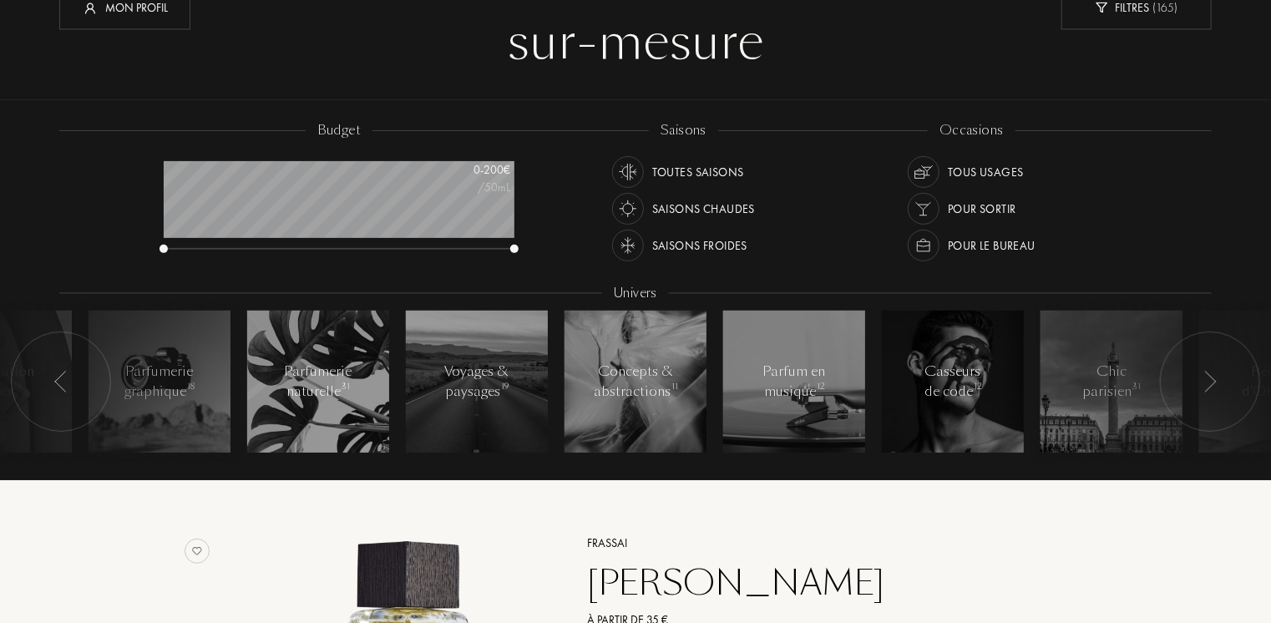
click at [1208, 377] on img at bounding box center [1209, 382] width 13 height 22
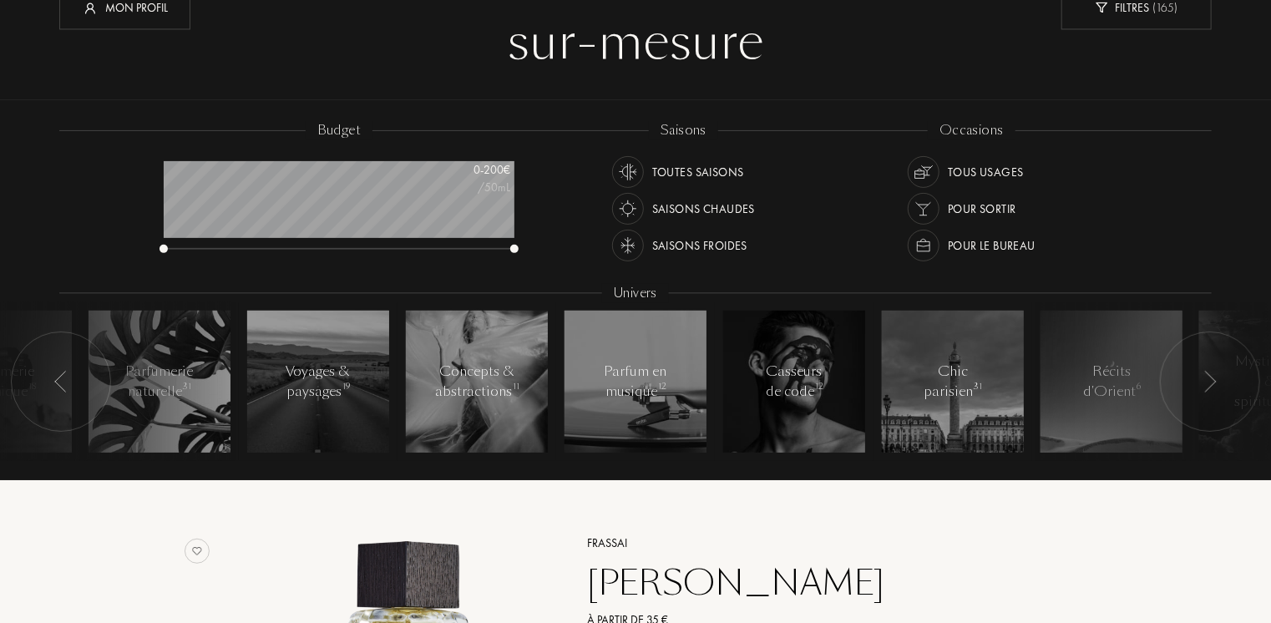
click at [1209, 380] on img at bounding box center [1209, 382] width 13 height 22
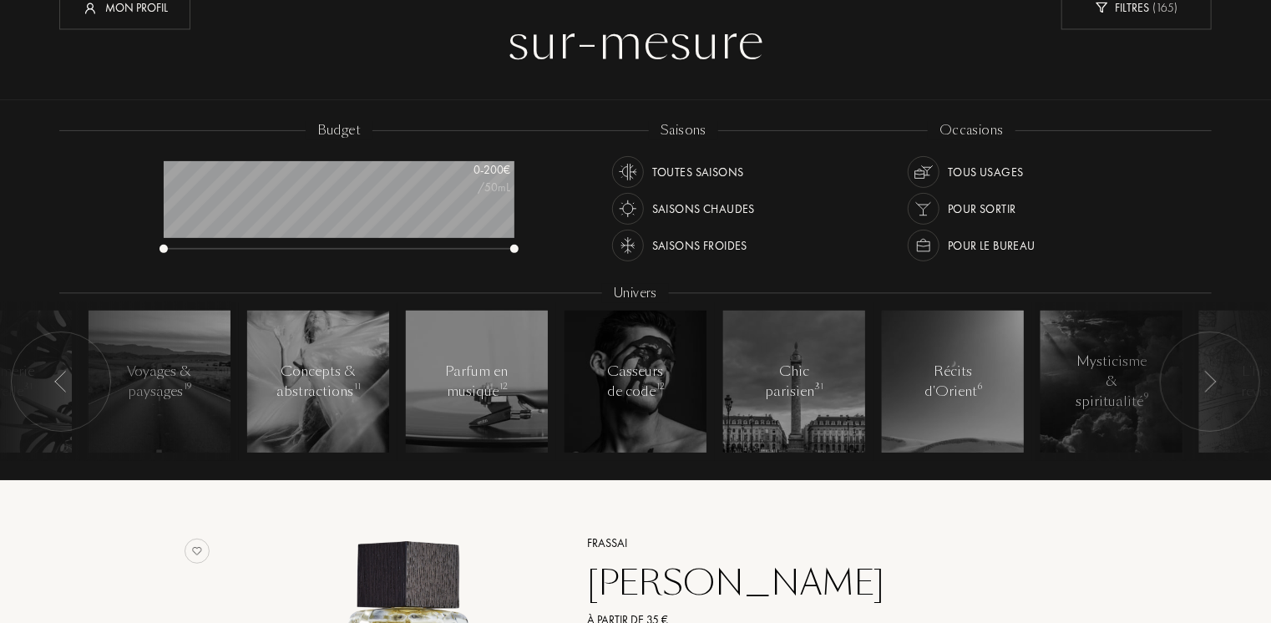
click at [1211, 381] on img at bounding box center [1209, 382] width 13 height 22
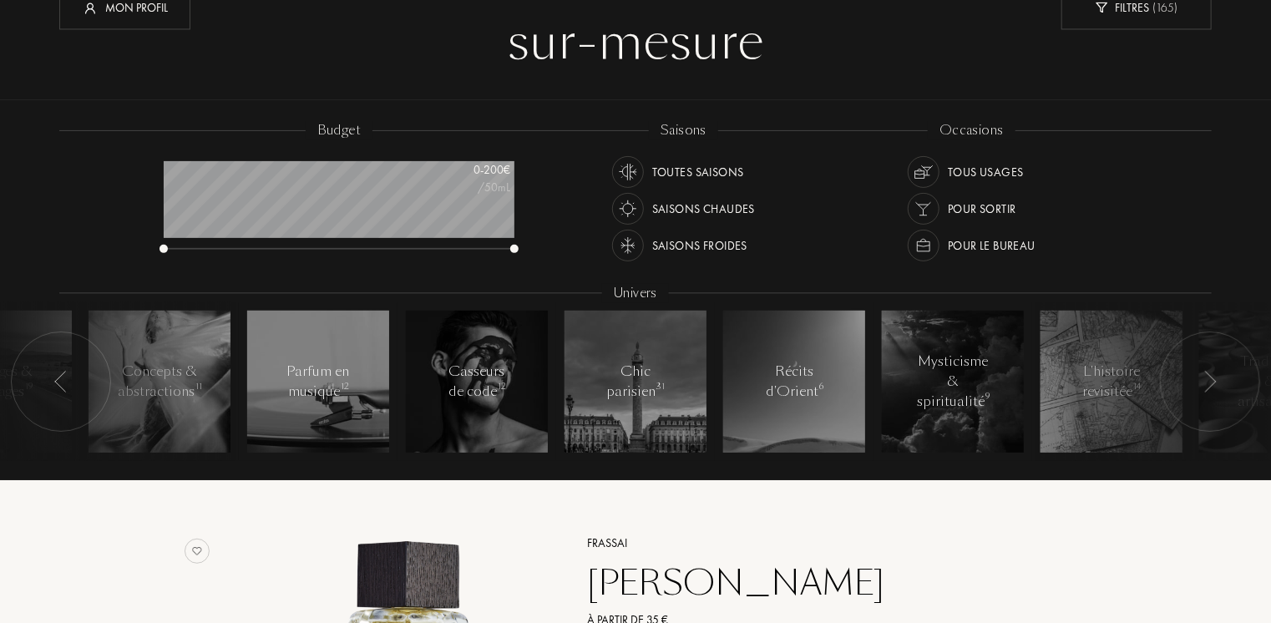
click at [1211, 381] on img at bounding box center [1209, 382] width 13 height 22
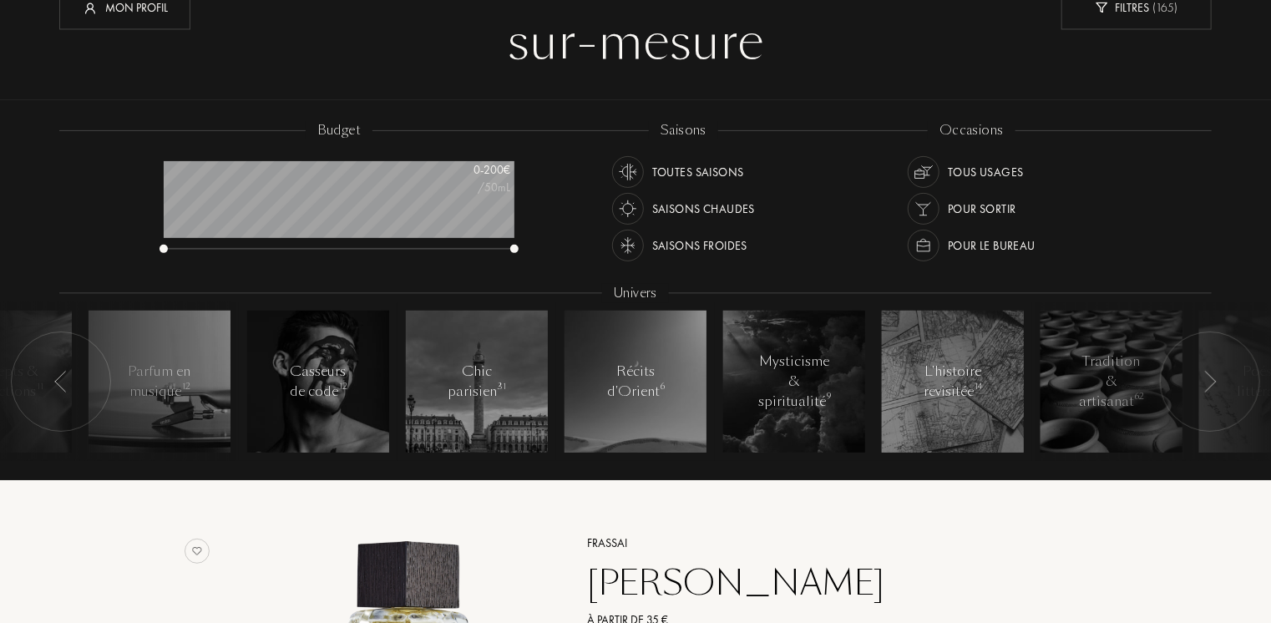
click at [73, 382] on div at bounding box center [61, 382] width 100 height 100
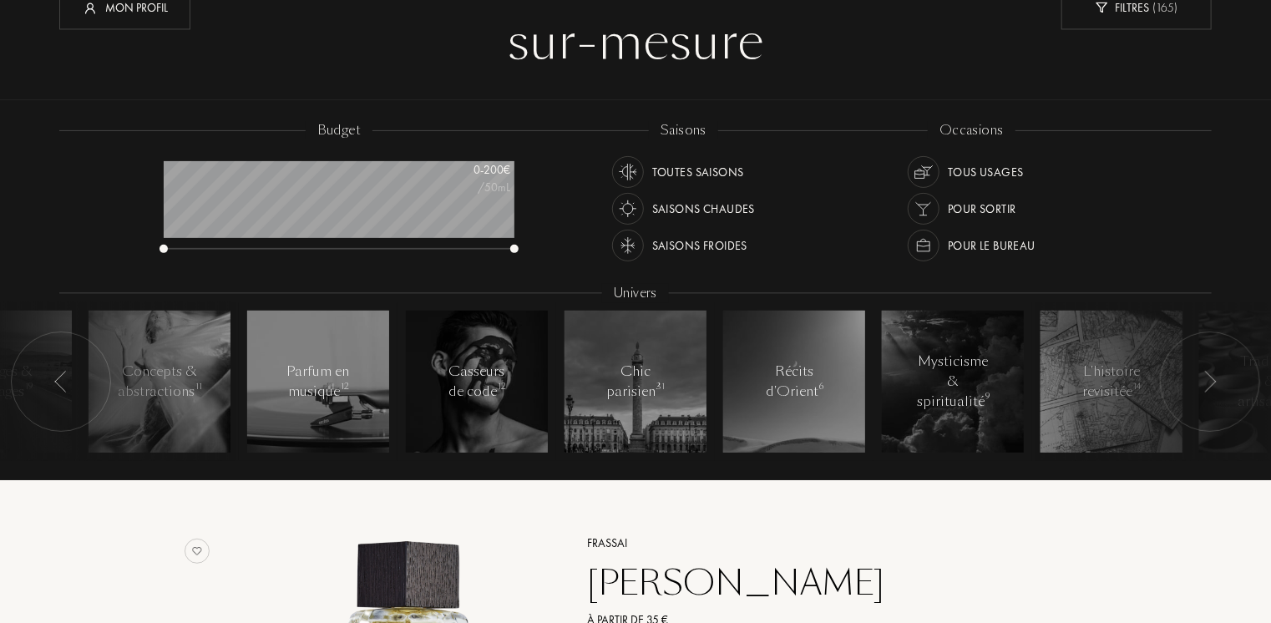
click at [73, 382] on div at bounding box center [61, 382] width 100 height 100
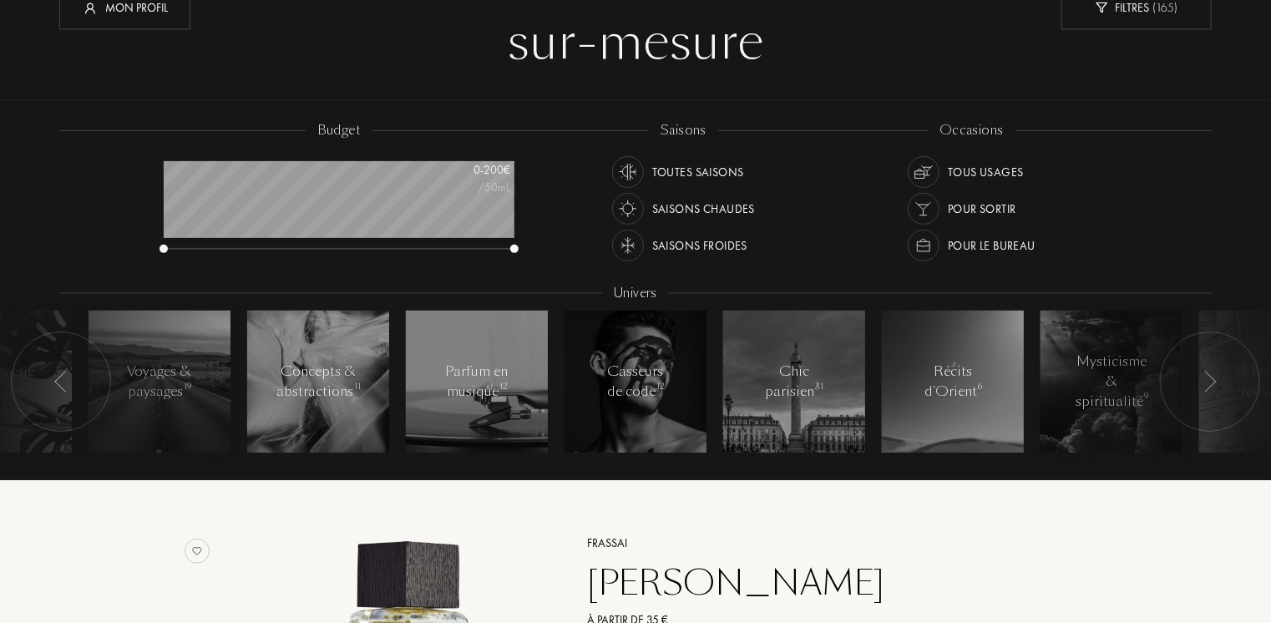
click at [73, 382] on div at bounding box center [61, 382] width 100 height 100
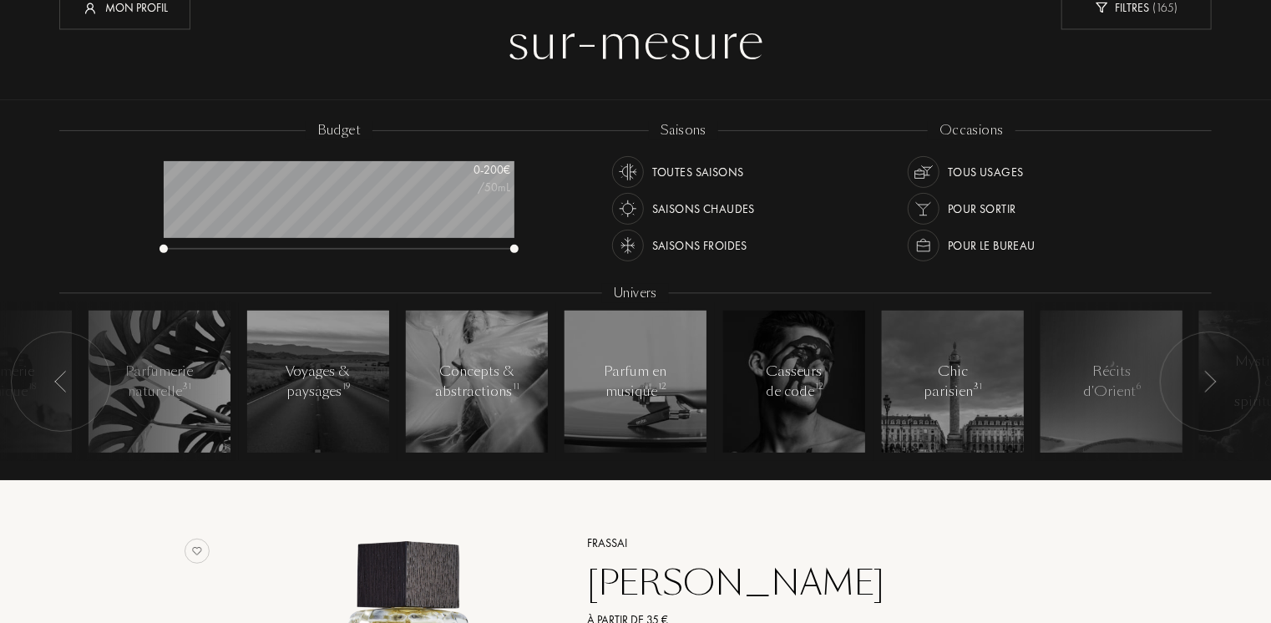
click at [73, 382] on div at bounding box center [61, 382] width 100 height 100
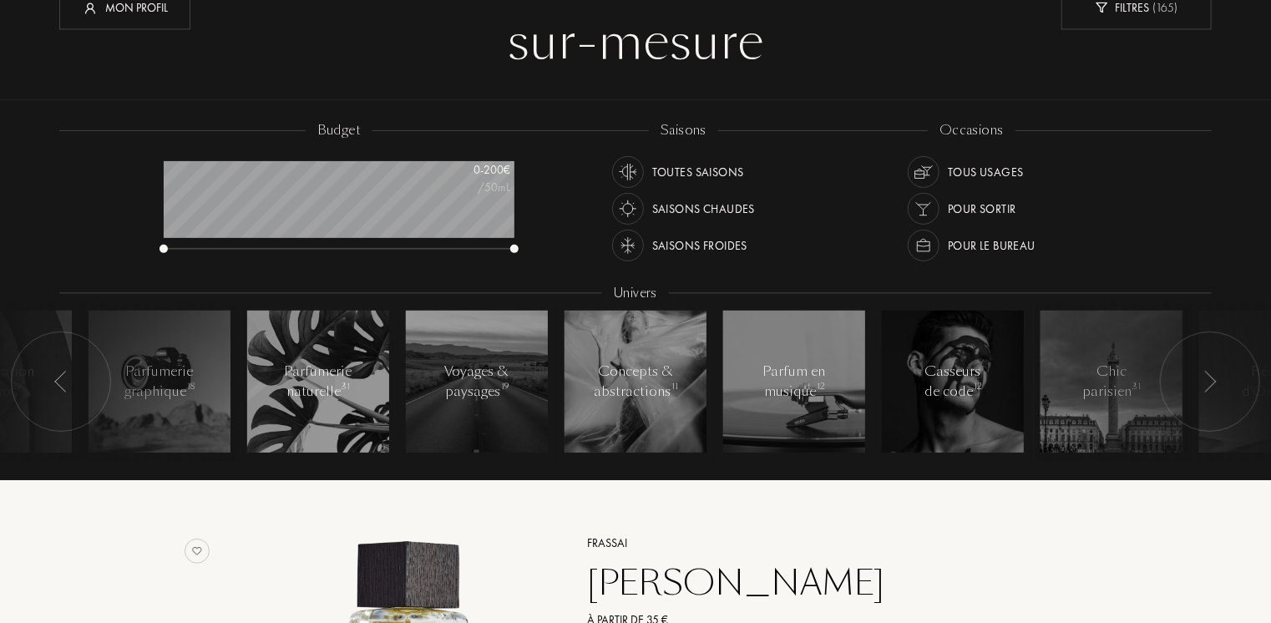
click at [72, 382] on div at bounding box center [61, 382] width 100 height 100
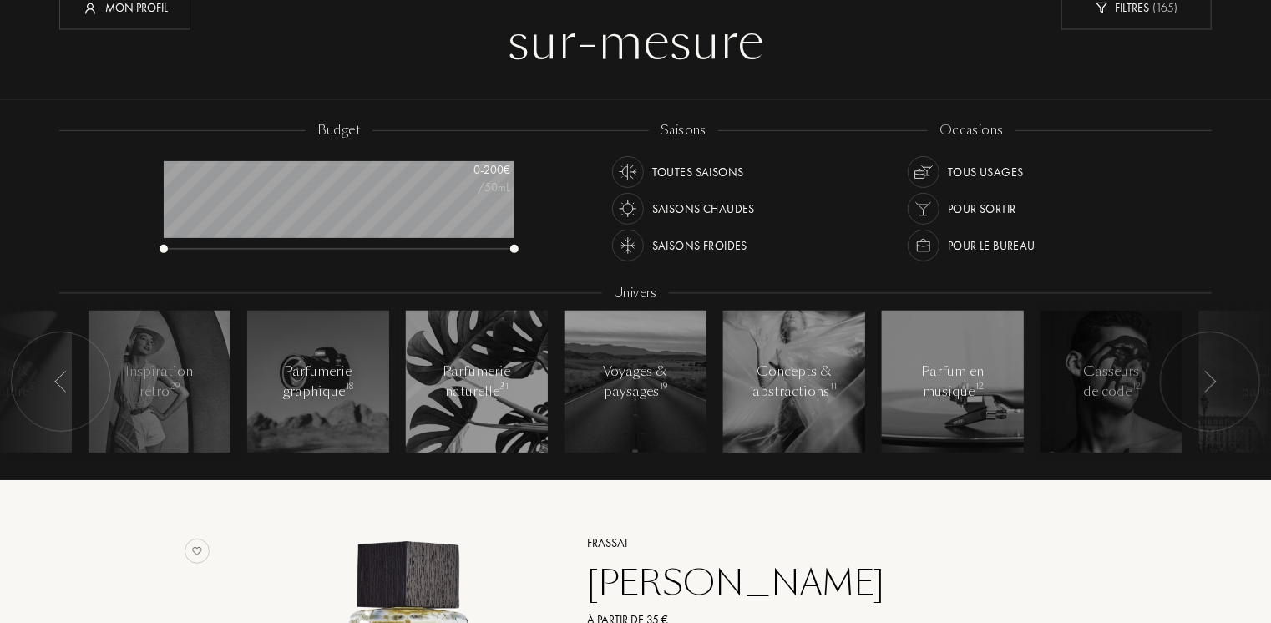
click at [70, 382] on div at bounding box center [61, 382] width 100 height 100
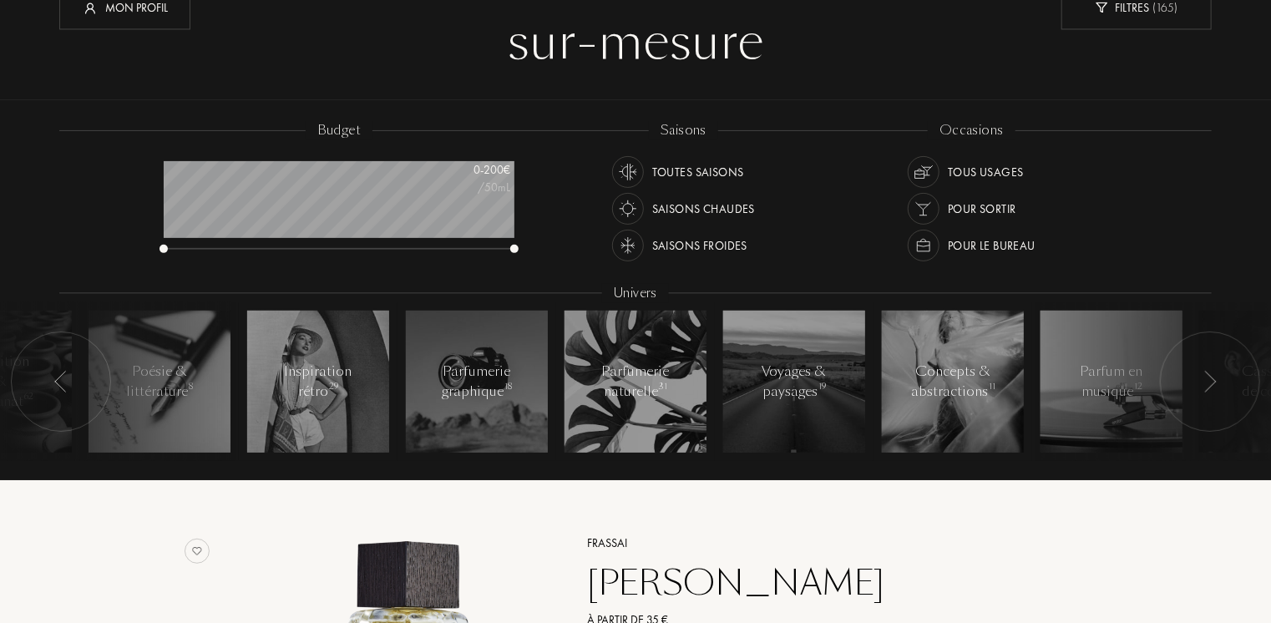
click at [70, 382] on div at bounding box center [61, 382] width 100 height 100
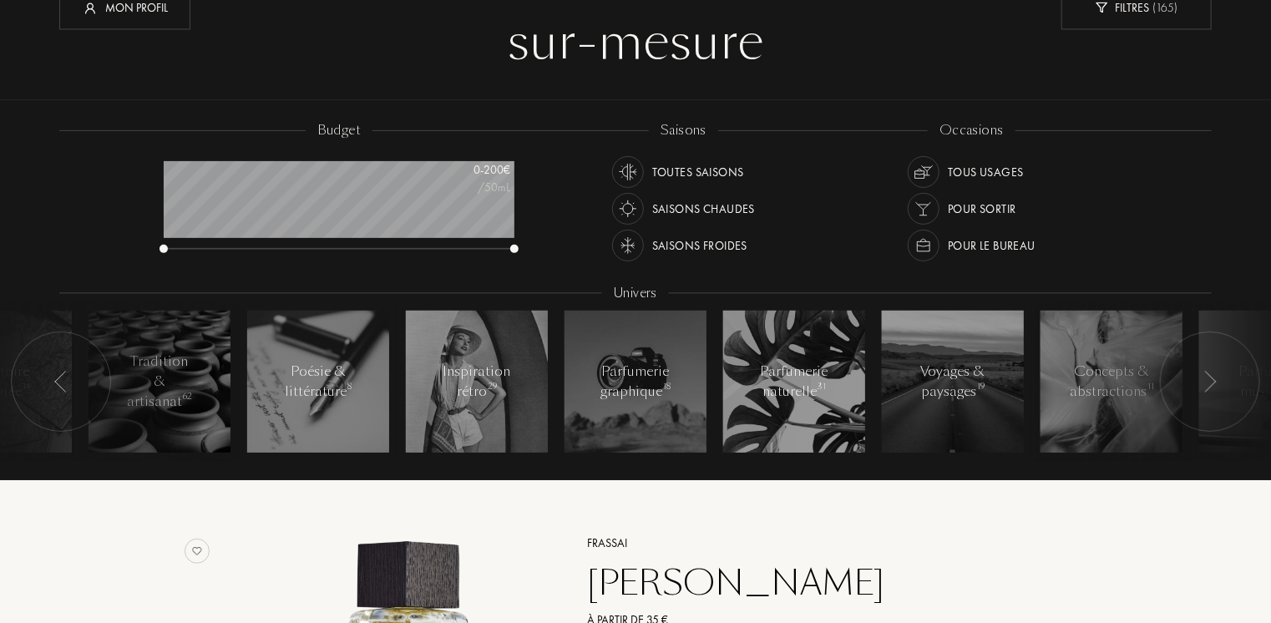
click at [70, 382] on div at bounding box center [61, 382] width 100 height 100
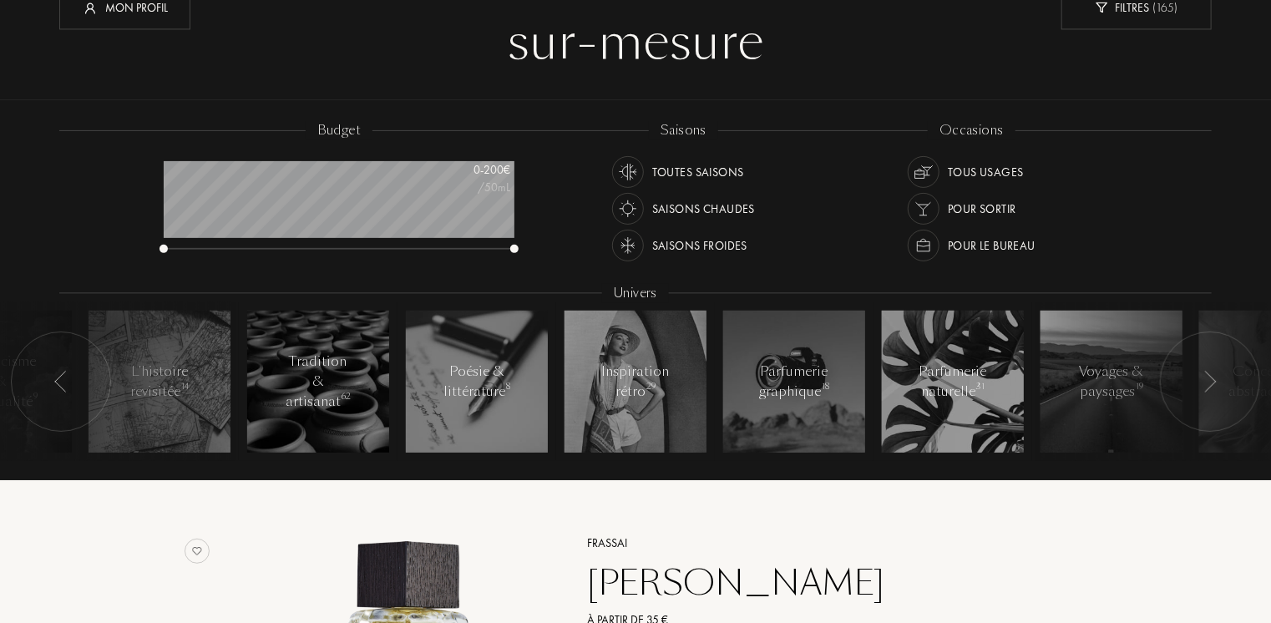
click at [70, 382] on div at bounding box center [61, 382] width 100 height 100
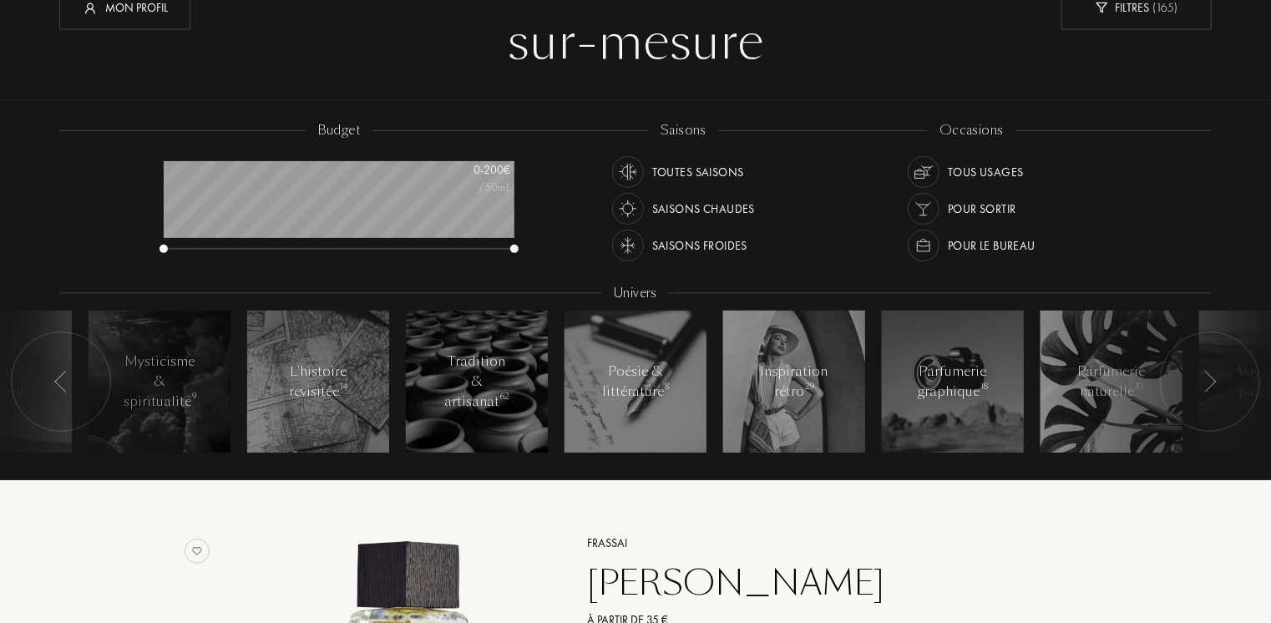
click at [70, 382] on div at bounding box center [61, 382] width 100 height 100
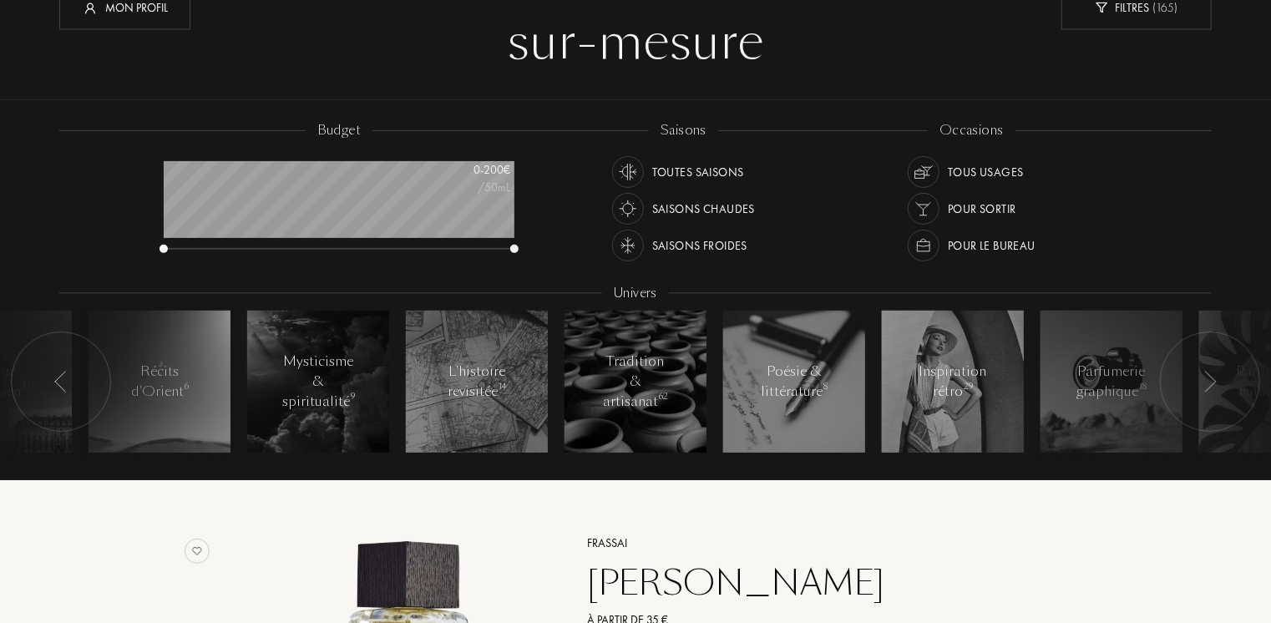
click at [70, 382] on div at bounding box center [61, 382] width 100 height 100
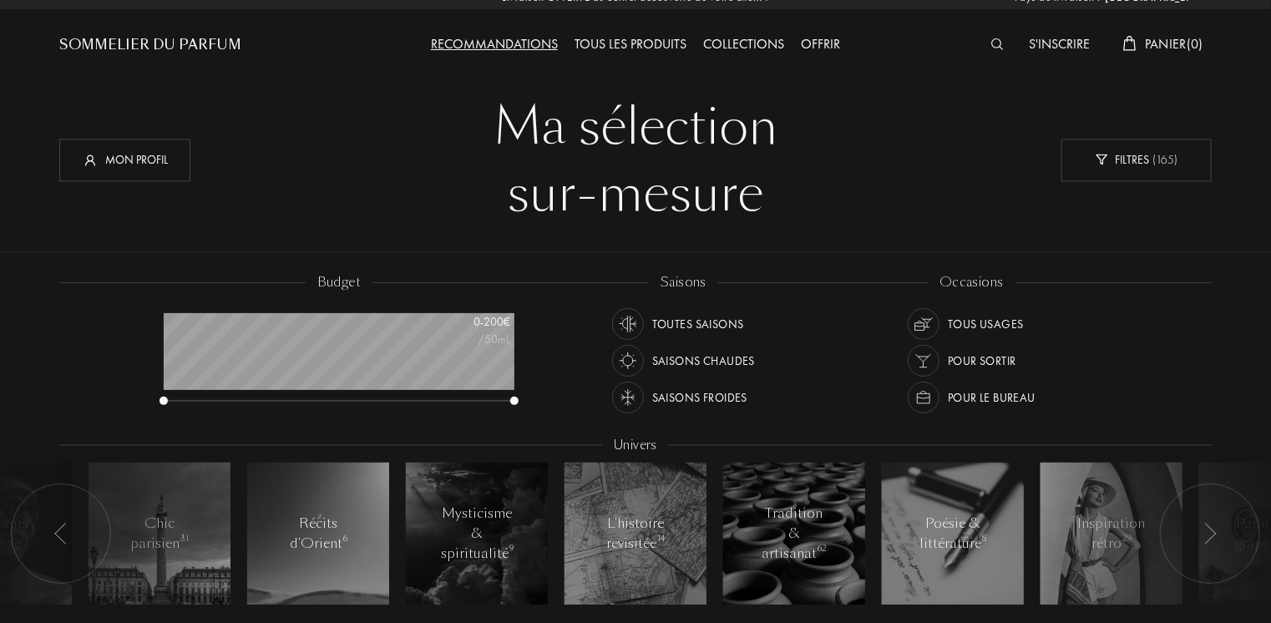
scroll to position [0, 0]
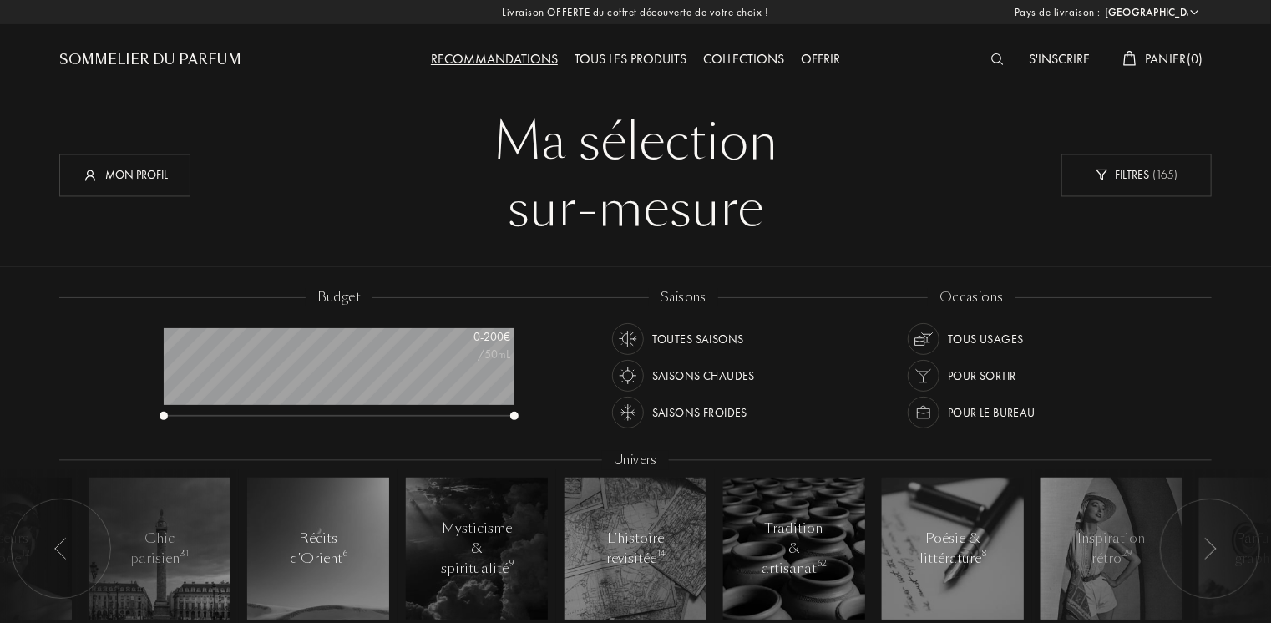
click at [1002, 61] on div at bounding box center [1002, 60] width 38 height 22
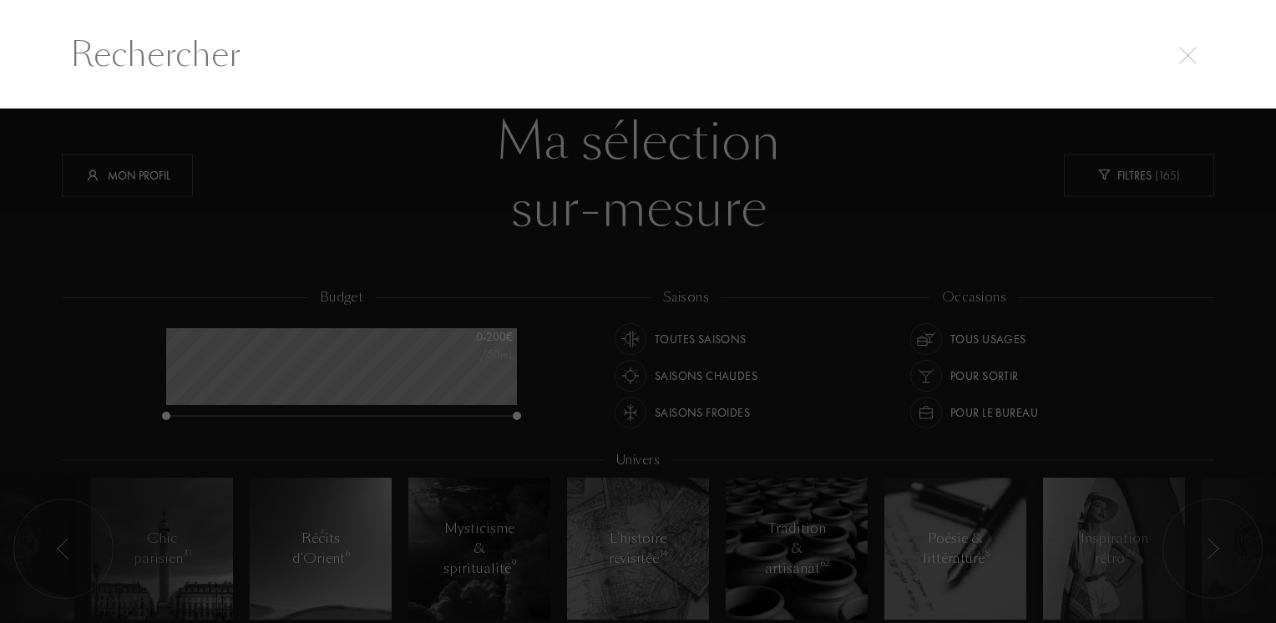
type input "m"
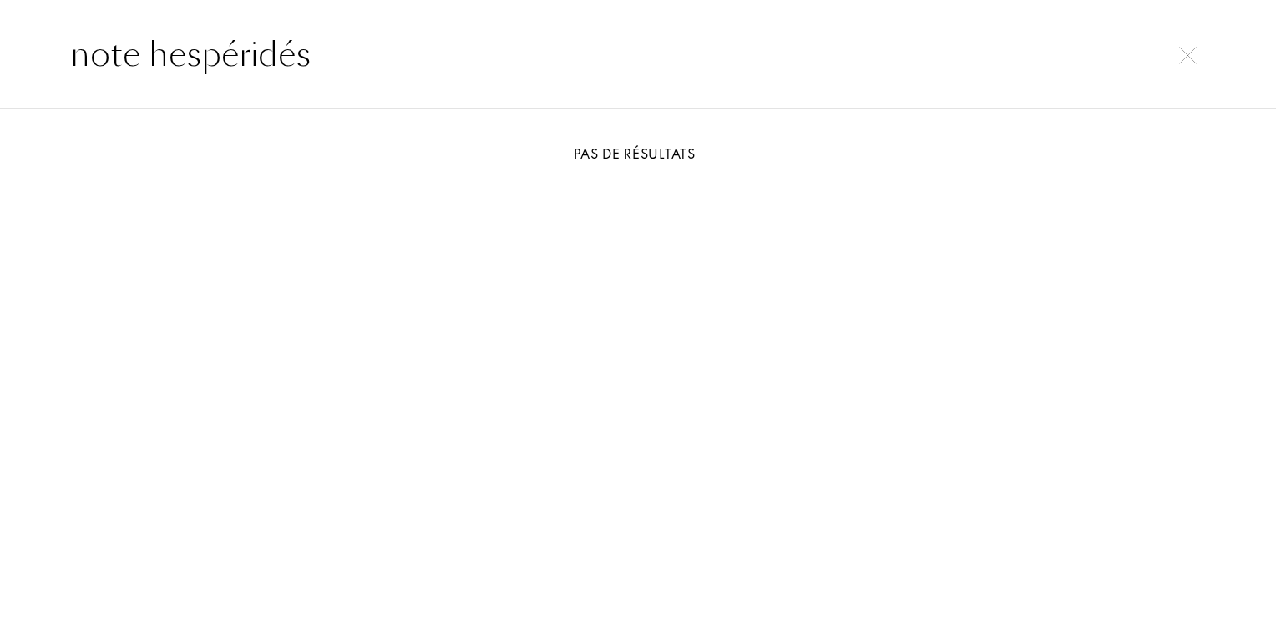
click at [137, 57] on input "note hespéridés" at bounding box center [638, 54] width 1203 height 50
type input "notes hespéridés"
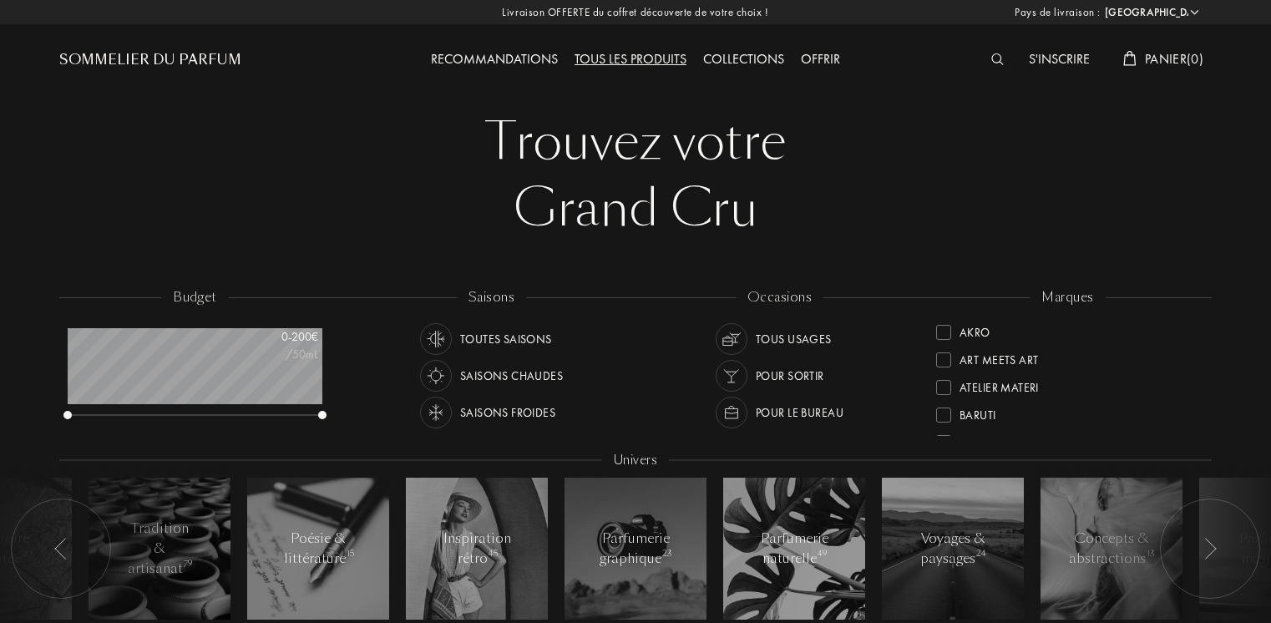
select select "FR"
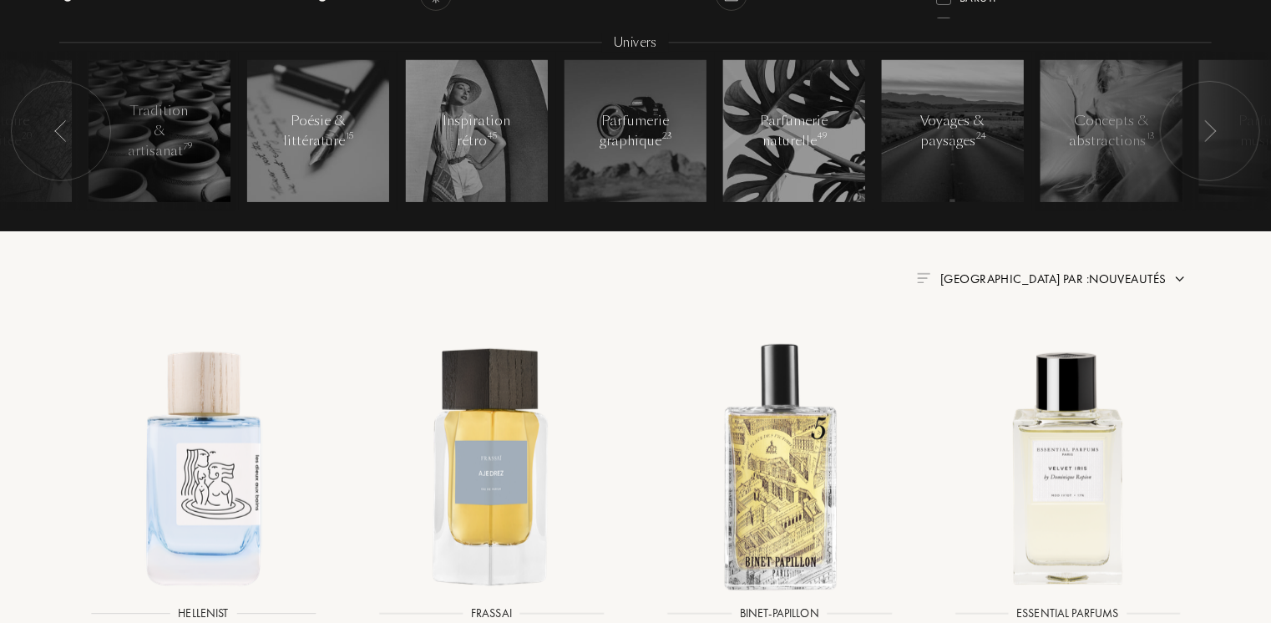
scroll to position [167, 0]
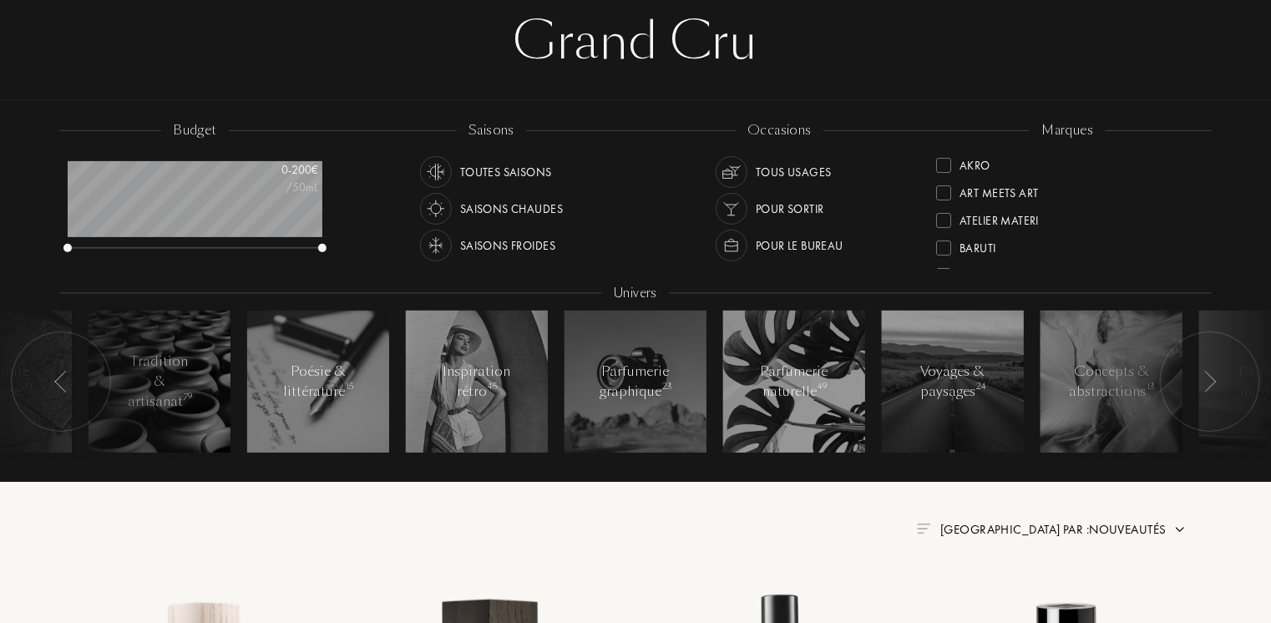
click at [511, 205] on div "Saisons chaudes" at bounding box center [511, 209] width 103 height 32
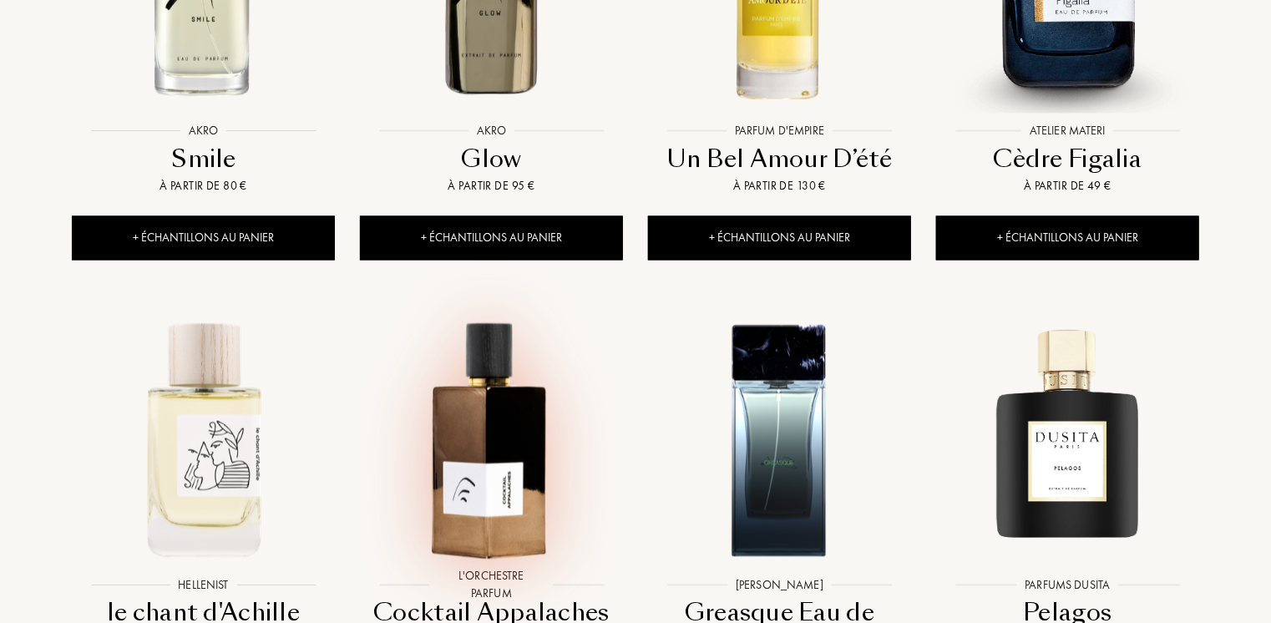
scroll to position [1837, 0]
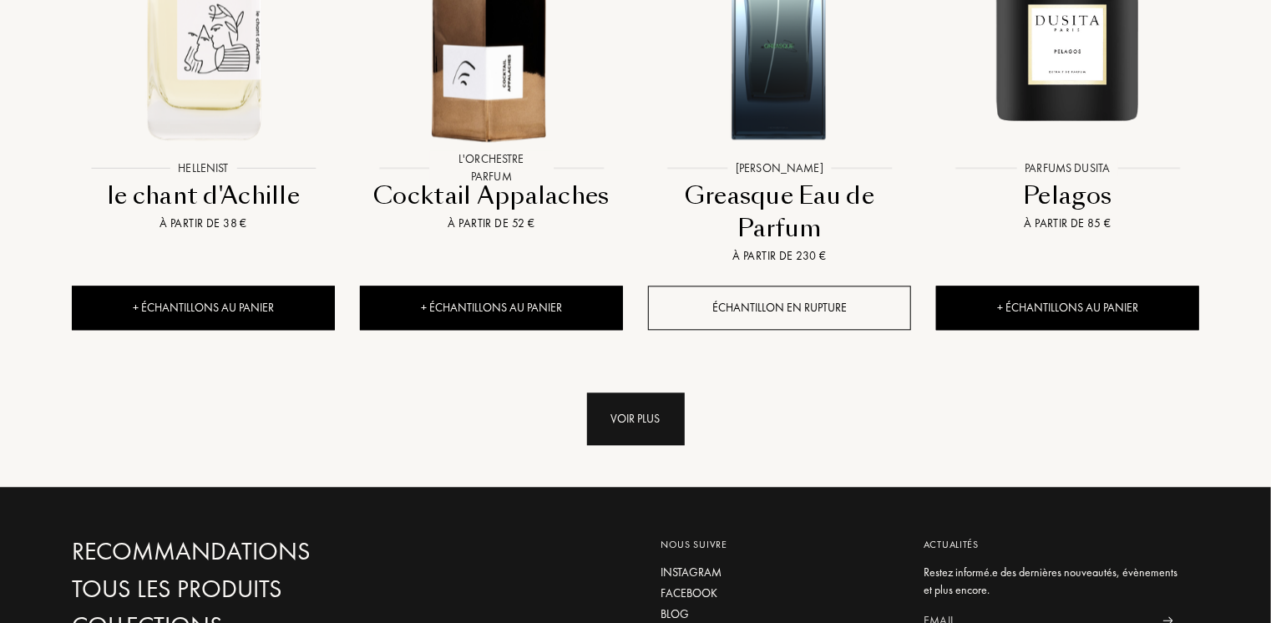
click at [651, 393] on div "Voir plus" at bounding box center [636, 419] width 98 height 53
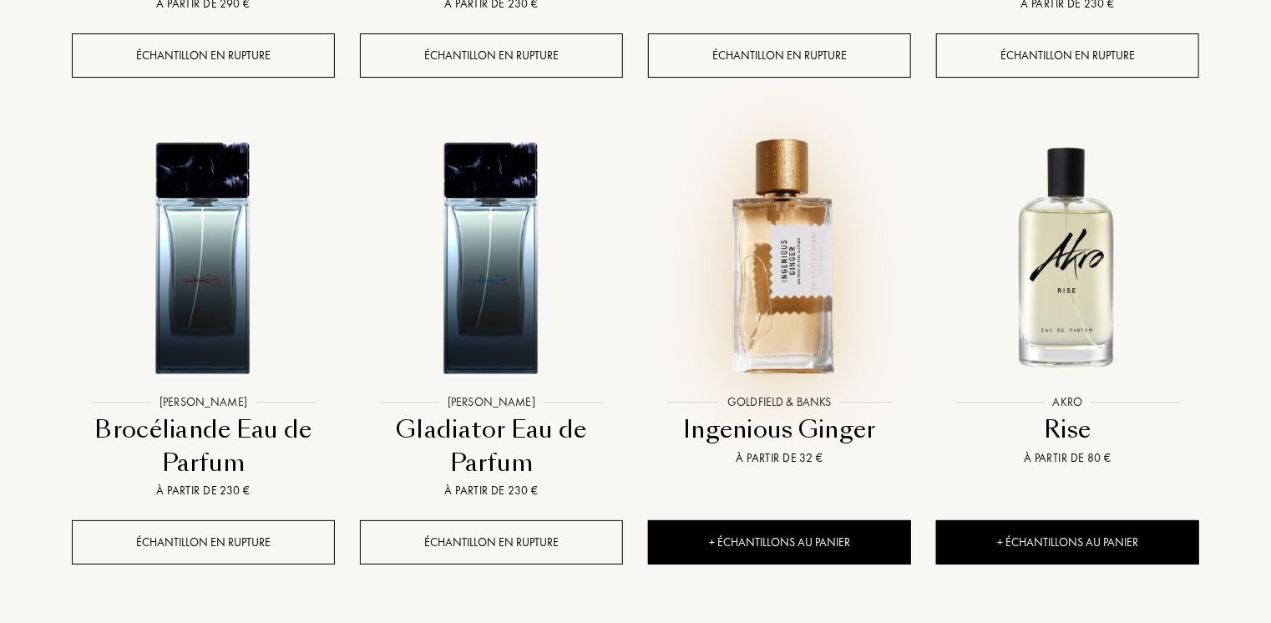
scroll to position [3340, 0]
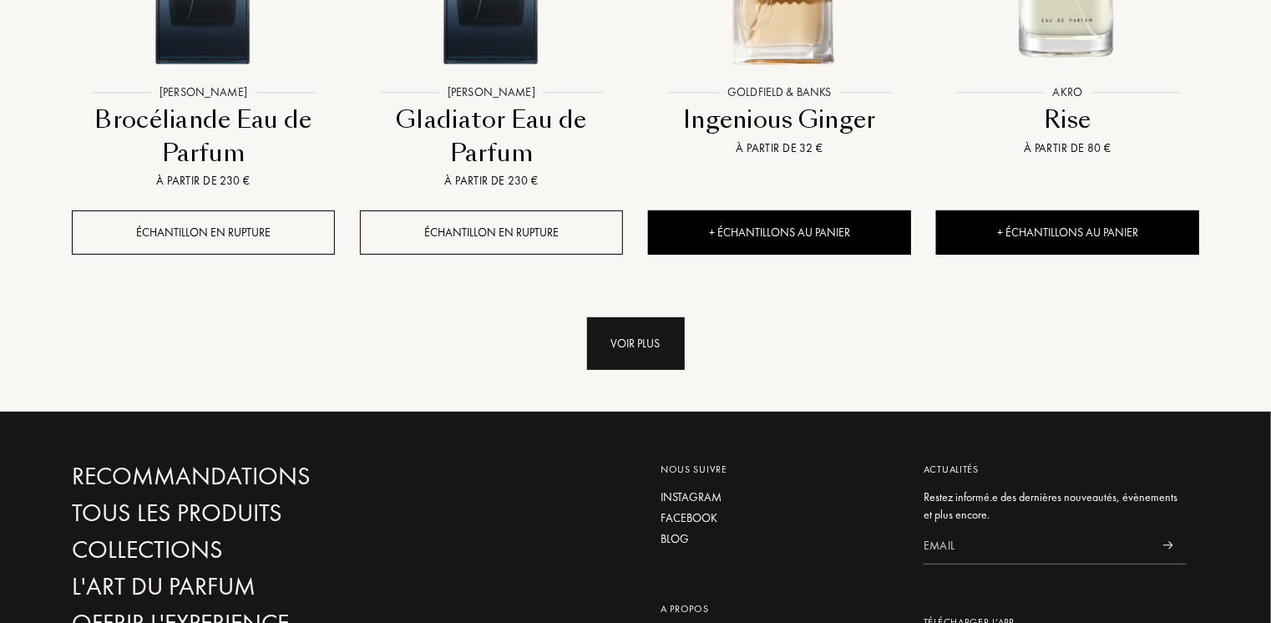
click at [631, 317] on div "Voir plus" at bounding box center [636, 343] width 98 height 53
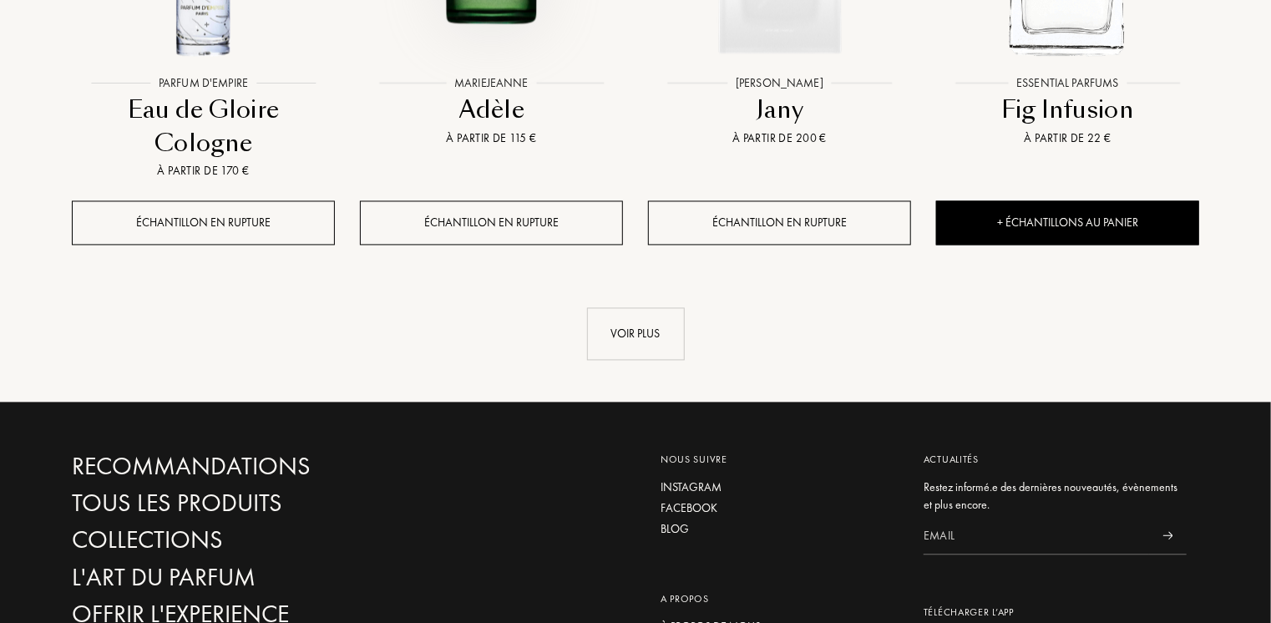
scroll to position [4844, 0]
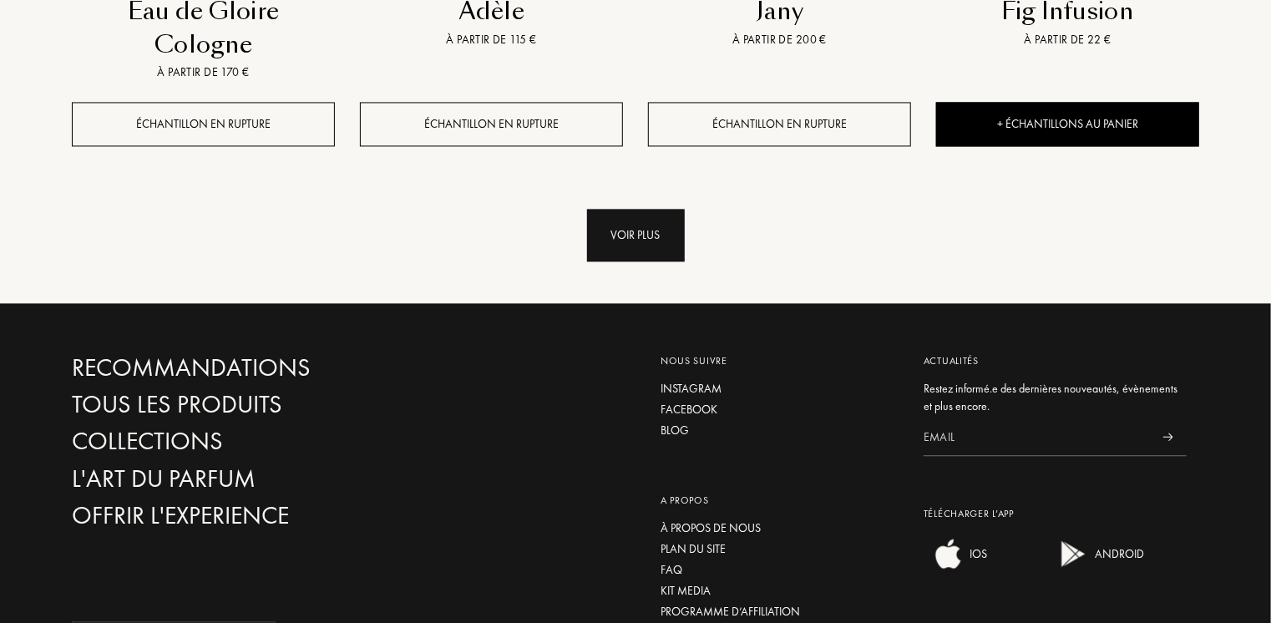
click at [623, 209] on div "Voir plus" at bounding box center [636, 235] width 98 height 53
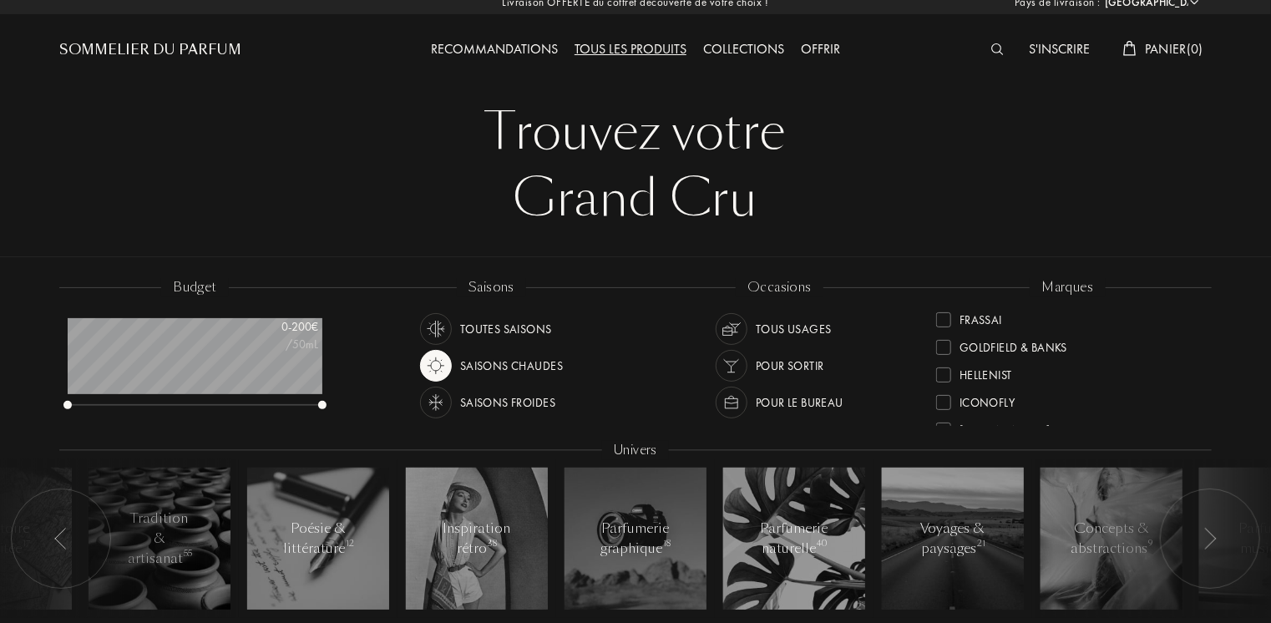
scroll to position [0, 0]
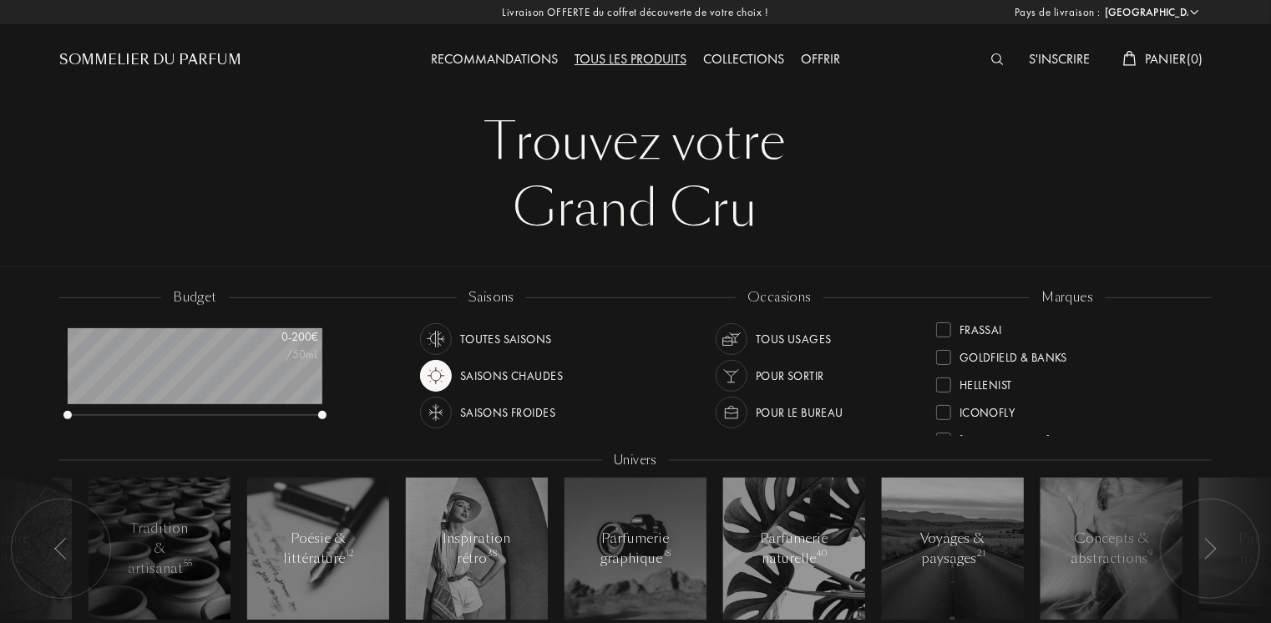
click at [521, 58] on div "Recommandations" at bounding box center [495, 60] width 144 height 22
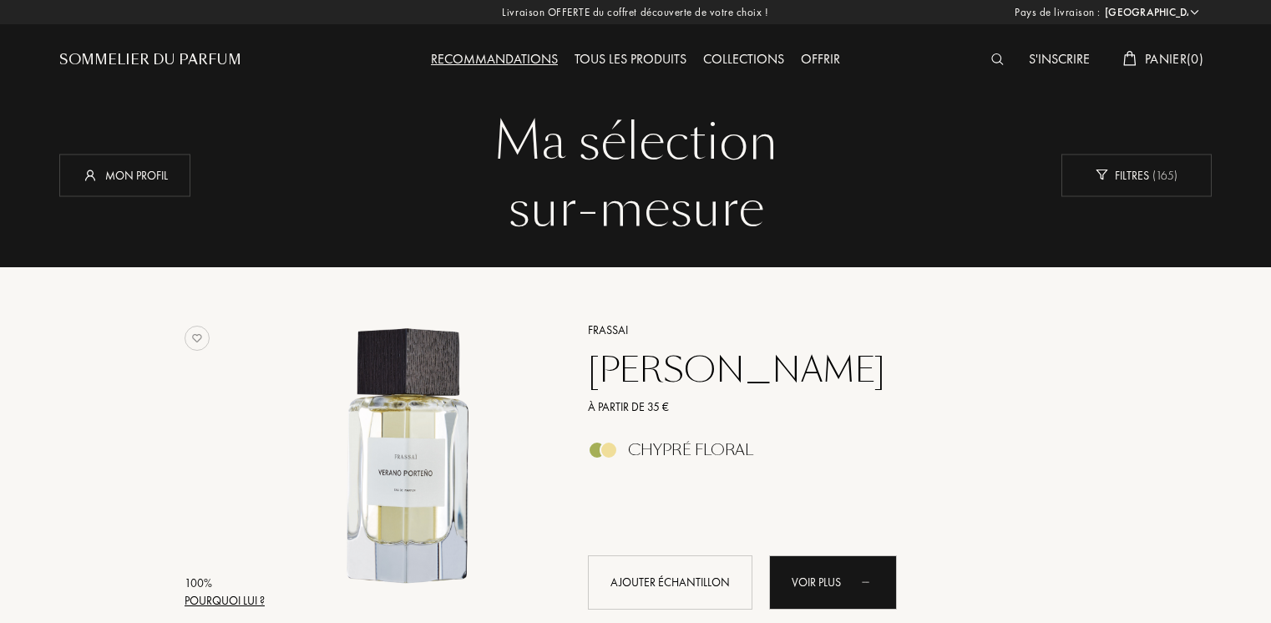
select select "FR"
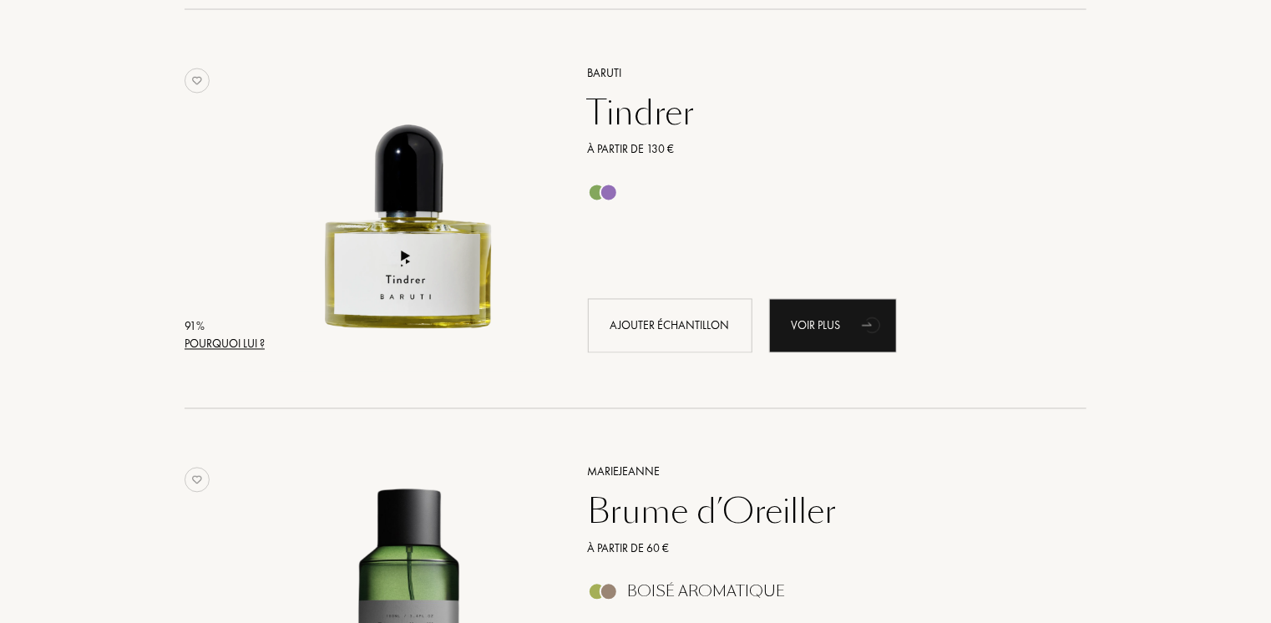
scroll to position [1503, 0]
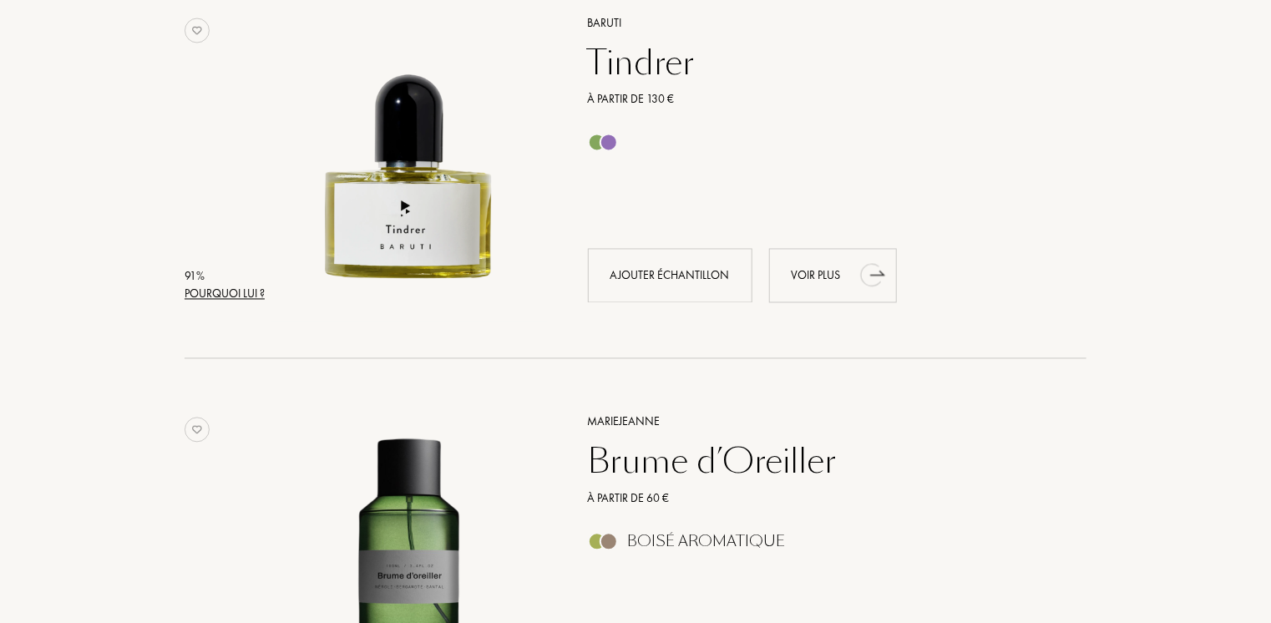
click at [825, 276] on div "Voir plus" at bounding box center [833, 276] width 128 height 54
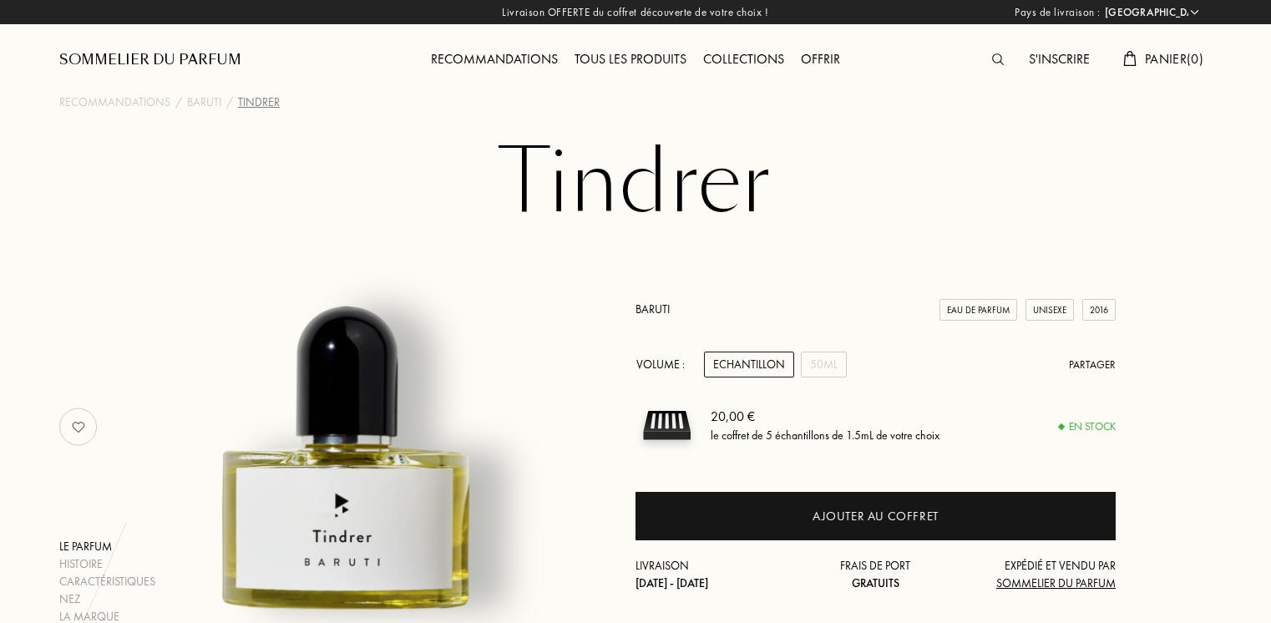
select select "FR"
